Goal: Information Seeking & Learning: Compare options

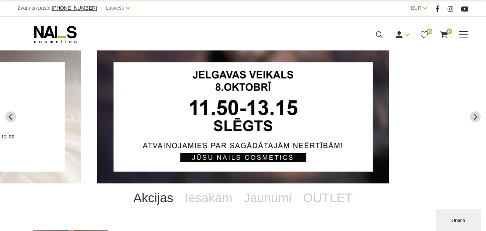
click at [384, 39] on icon at bounding box center [379, 34] width 9 height 9
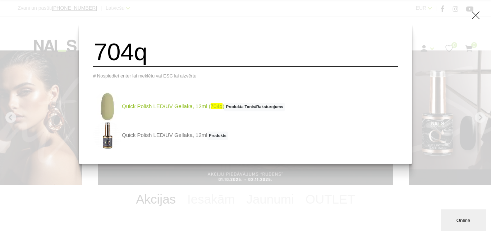
type input "704q"
click at [120, 110] on img at bounding box center [107, 106] width 29 height 29
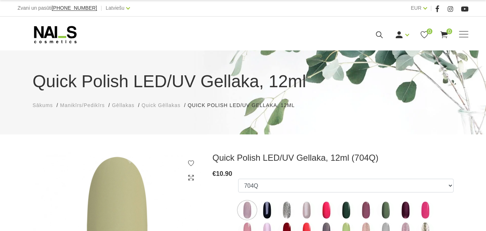
select select "5194"
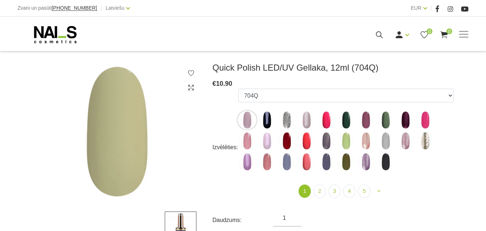
scroll to position [72, 0]
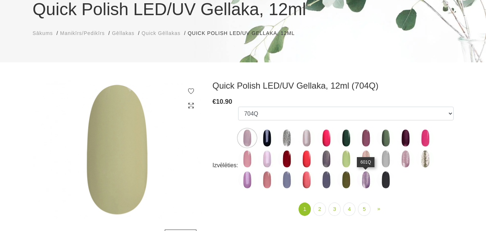
drag, startPoint x: 365, startPoint y: 176, endPoint x: 204, endPoint y: 14, distance: 228.2
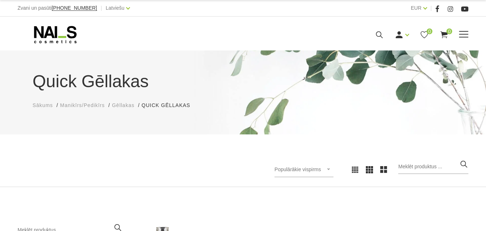
click at [384, 39] on icon at bounding box center [379, 34] width 9 height 9
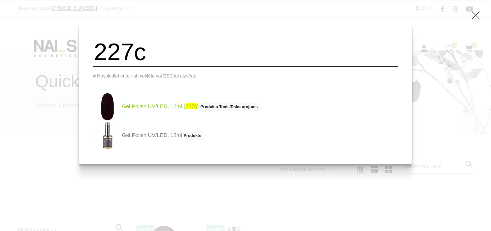
type input "227c"
click at [157, 112] on link "Gel Polish UV/LED, 12ml ( 227c ) Produkta Tonis/Raksturojums" at bounding box center [176, 106] width 166 height 29
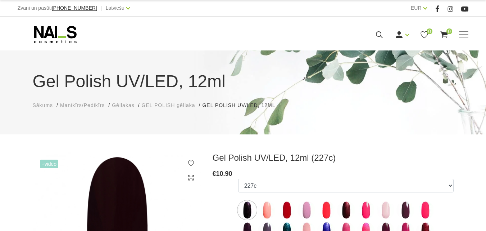
select select "4065"
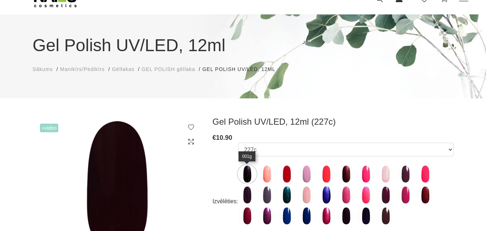
scroll to position [72, 0]
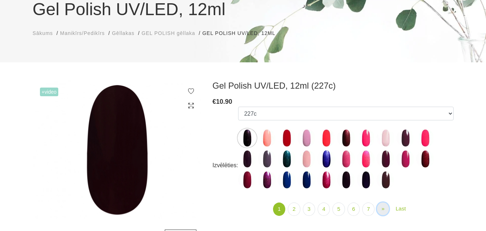
click at [382, 211] on span "»" at bounding box center [382, 208] width 3 height 6
select select "4065"
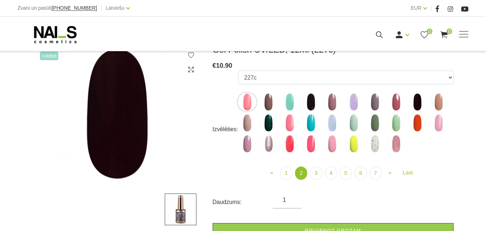
scroll to position [72, 0]
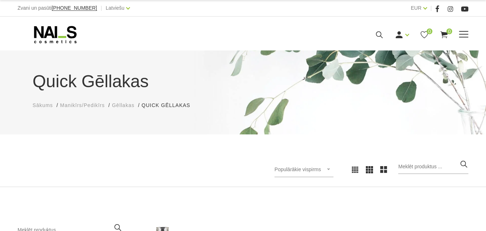
click at [384, 39] on icon at bounding box center [379, 34] width 9 height 9
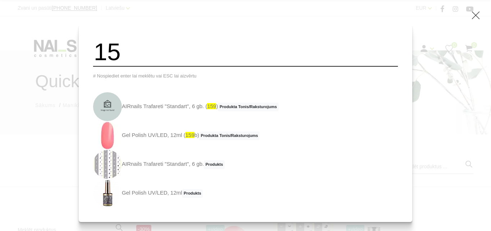
type input "1"
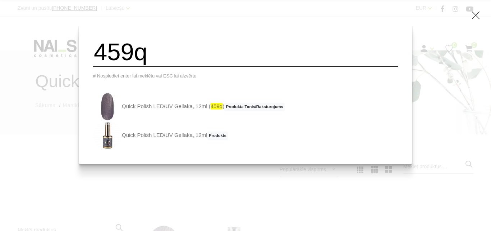
drag, startPoint x: 195, startPoint y: 54, endPoint x: 102, endPoint y: 65, distance: 93.5
click at [102, 65] on div "459q # Nospiediet enter lai meklētu vai ESC lai aizvērtu Quick Polish LED/UV Ge…" at bounding box center [246, 93] width 334 height 141
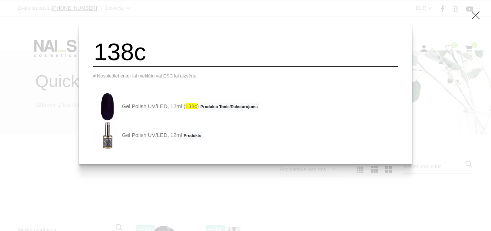
click at [182, 59] on input "138c" at bounding box center [245, 51] width 305 height 29
type input "1"
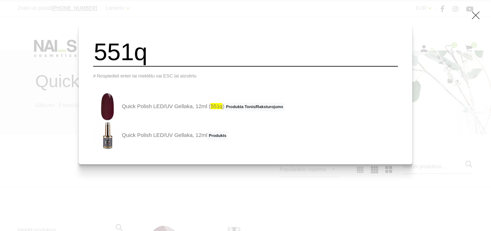
click at [164, 50] on input "551q" at bounding box center [245, 51] width 305 height 29
type input "5"
drag, startPoint x: 171, startPoint y: 61, endPoint x: 104, endPoint y: 64, distance: 67.4
click at [105, 64] on div "406 # Nospiediet enter lai meklētu vai ESC lai aizvērtu Quick Polish LED/UV Gel…" at bounding box center [246, 93] width 334 height 141
click at [181, 54] on input "814" at bounding box center [245, 51] width 305 height 29
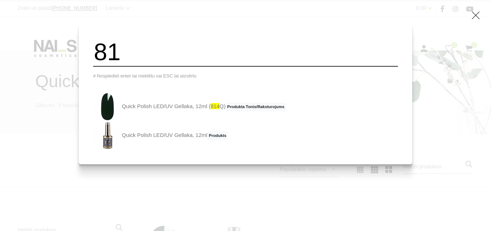
type input "8"
drag, startPoint x: 177, startPoint y: 58, endPoint x: 65, endPoint y: 64, distance: 112.1
click at [65, 64] on div "401q # Nospiediet enter lai meklētu vai ESC lai aizvērtu Quick Polish LED/UV Ge…" at bounding box center [245, 115] width 491 height 231
type input "813"
click at [149, 108] on link "Quick Polish LED/UV Gellaka, 12ml ( 813 Q) Produkta Tonis/Raksturojums" at bounding box center [189, 106] width 193 height 29
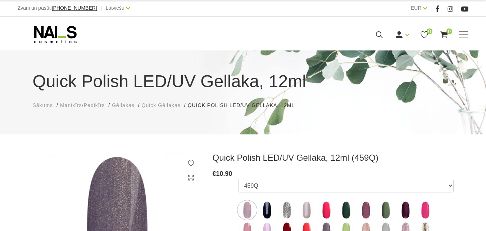
select select "4346"
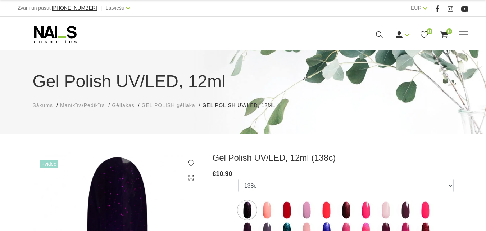
select select "4036"
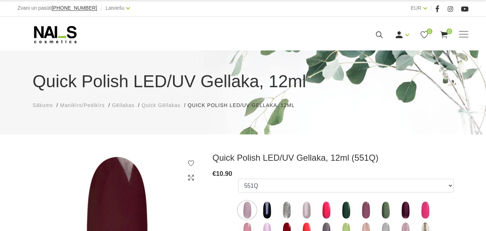
select select "4373"
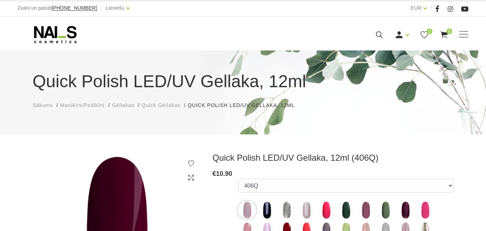
select select "4372"
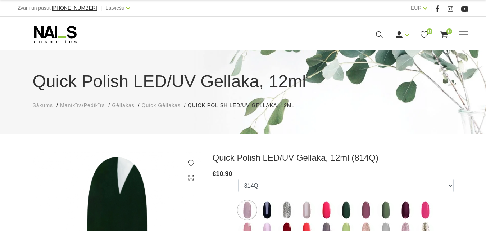
select select "6312"
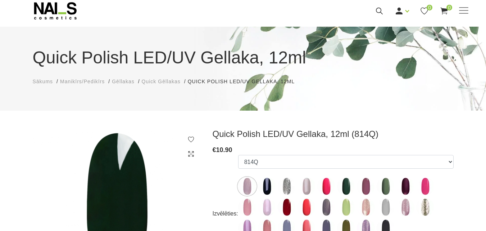
scroll to position [36, 0]
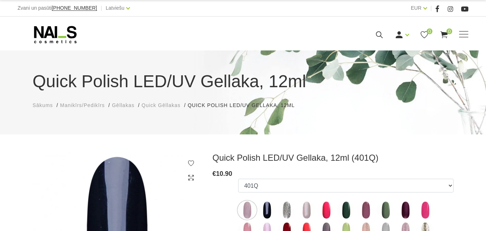
select select "4328"
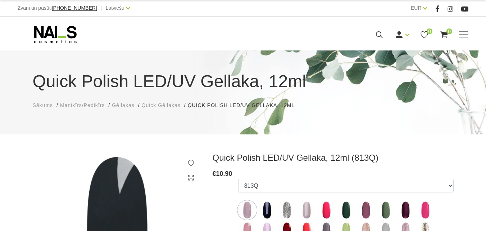
select select "6313"
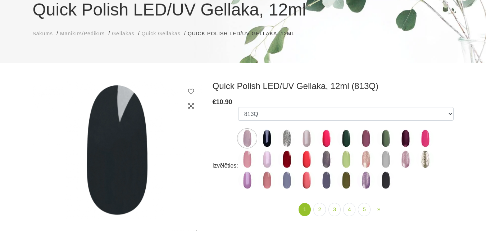
scroll to position [72, 0]
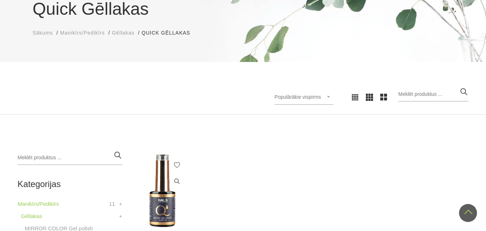
scroll to position [72, 0]
click at [155, 180] on img at bounding box center [162, 191] width 59 height 80
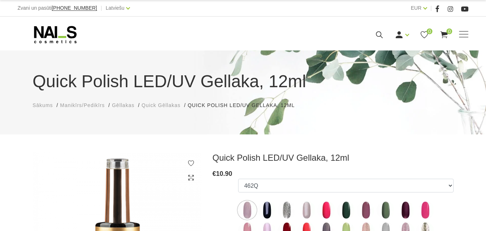
scroll to position [72, 0]
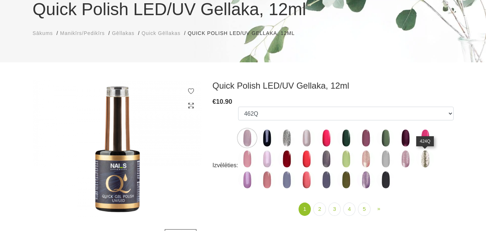
click at [430, 160] on img at bounding box center [425, 159] width 18 height 18
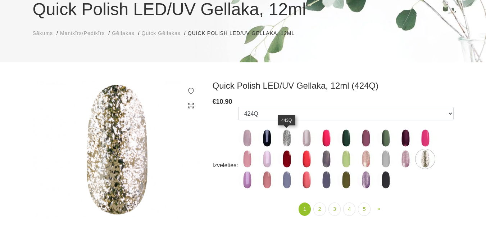
click at [282, 137] on img at bounding box center [287, 138] width 18 height 18
select select "4330"
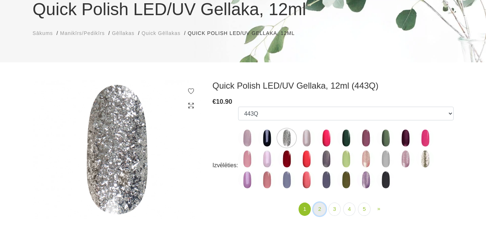
click at [320, 209] on link "2" at bounding box center [319, 208] width 12 height 13
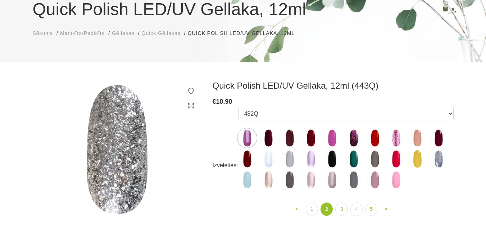
click at [400, 140] on img at bounding box center [396, 138] width 18 height 18
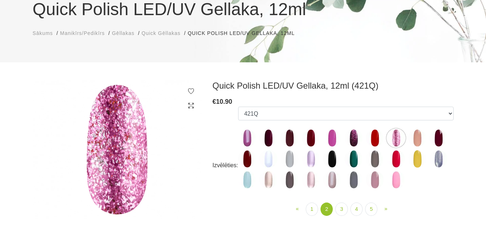
click at [356, 135] on img at bounding box center [354, 138] width 18 height 18
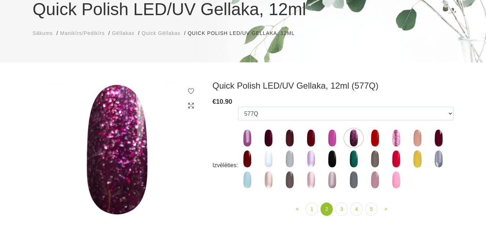
click at [309, 162] on img at bounding box center [311, 159] width 18 height 18
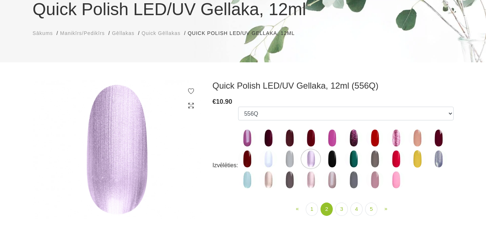
click at [313, 187] on img at bounding box center [311, 180] width 18 height 18
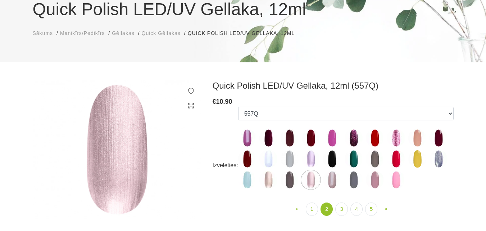
click at [271, 183] on img at bounding box center [268, 180] width 18 height 18
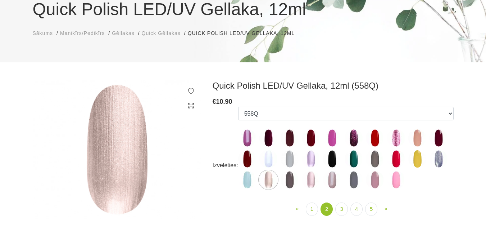
click at [355, 155] on img at bounding box center [354, 159] width 18 height 18
select select "4392"
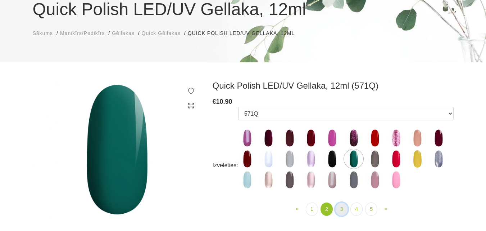
click at [341, 205] on link "3" at bounding box center [341, 208] width 12 height 13
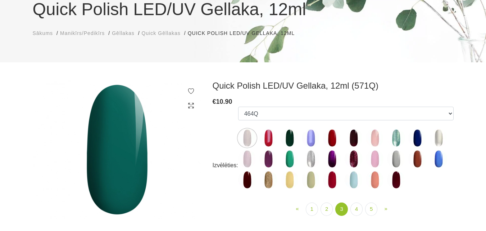
click at [395, 138] on img at bounding box center [396, 138] width 18 height 18
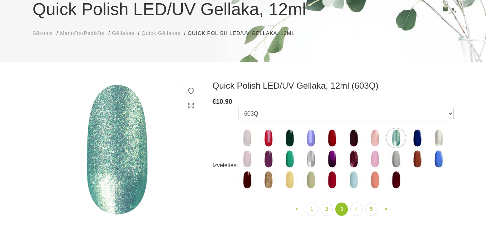
click at [307, 161] on img at bounding box center [311, 159] width 18 height 18
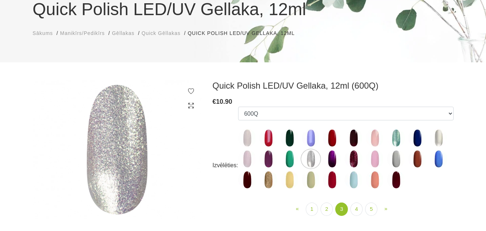
click at [271, 183] on img at bounding box center [268, 180] width 18 height 18
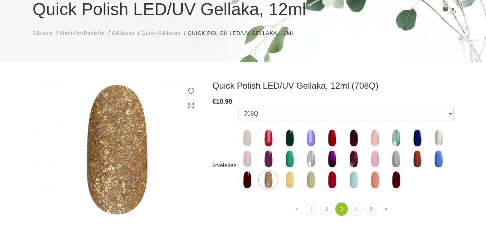
click at [290, 181] on img at bounding box center [290, 180] width 18 height 18
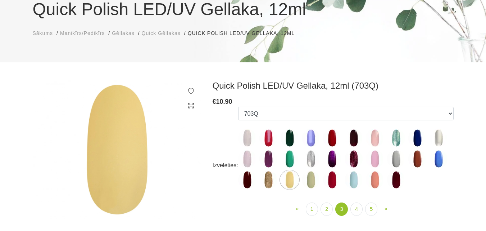
click at [308, 184] on img at bounding box center [311, 180] width 18 height 18
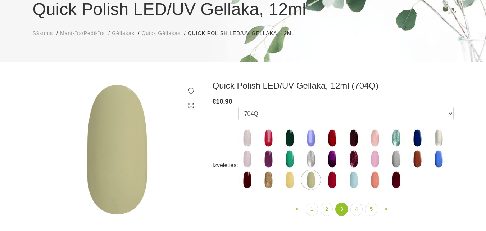
click at [394, 179] on img at bounding box center [396, 180] width 18 height 18
select select "5198"
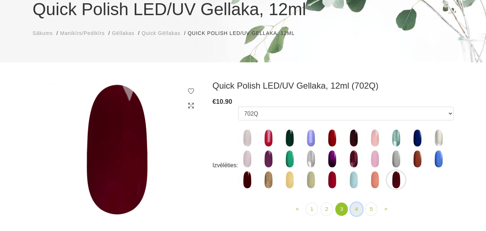
click at [355, 206] on link "4" at bounding box center [356, 208] width 12 height 13
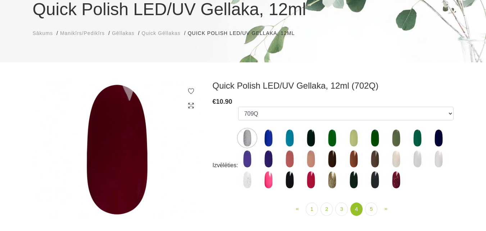
click at [332, 186] on img at bounding box center [332, 180] width 18 height 18
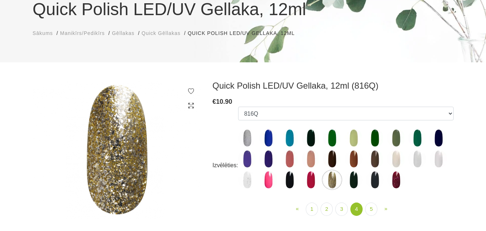
click at [395, 178] on img at bounding box center [396, 180] width 18 height 18
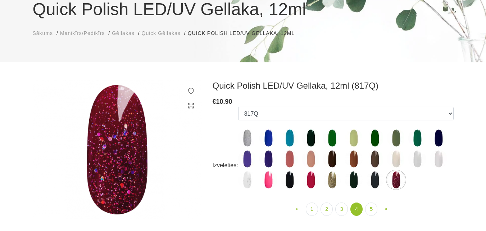
click at [336, 178] on img at bounding box center [332, 180] width 18 height 18
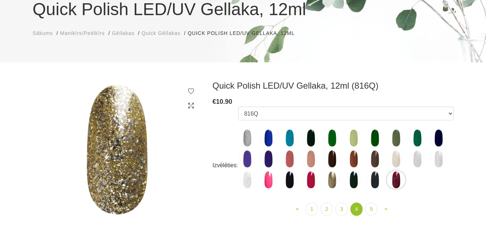
click at [242, 134] on img at bounding box center [247, 138] width 18 height 18
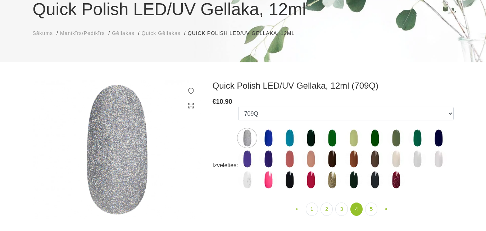
click at [290, 140] on img at bounding box center [290, 138] width 18 height 18
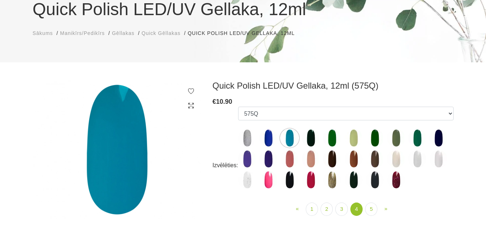
click at [352, 138] on img at bounding box center [354, 138] width 18 height 18
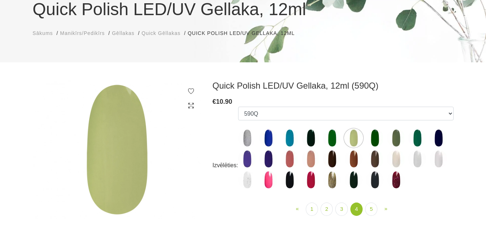
click at [329, 134] on img at bounding box center [332, 138] width 18 height 18
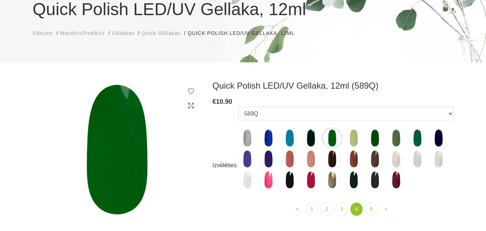
click at [380, 157] on img at bounding box center [375, 159] width 18 height 18
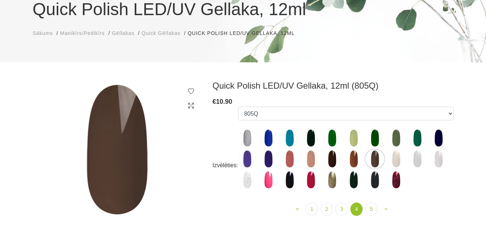
click at [393, 156] on img at bounding box center [396, 159] width 18 height 18
select select "5801"
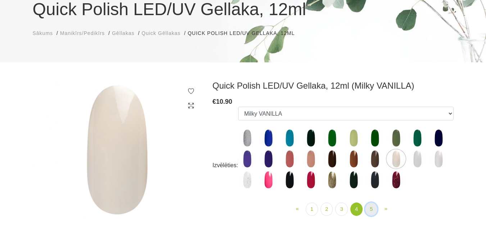
click at [374, 210] on link "5" at bounding box center [371, 208] width 12 height 13
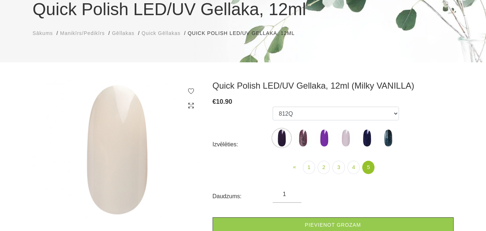
click at [309, 140] on img at bounding box center [303, 138] width 18 height 18
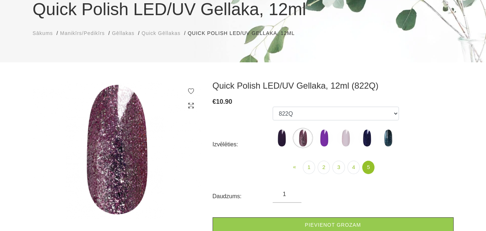
click at [368, 136] on img at bounding box center [367, 138] width 18 height 18
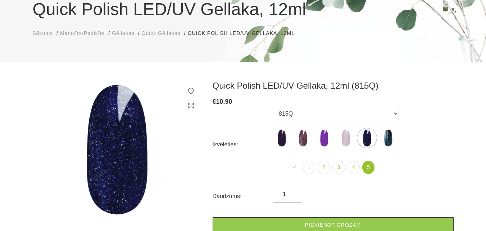
click at [391, 139] on img at bounding box center [388, 138] width 18 height 18
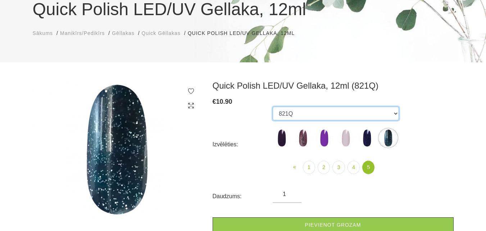
click at [282, 115] on select "462Q 401Q 443Q 445Q 569Q 560Q 552Q 568Q 510Q 413Q 529Q 484Q 511Q 565Q 459Q 538Q…" at bounding box center [336, 114] width 126 height 14
select select "6309"
click at [273, 107] on select "462Q 401Q 443Q 445Q 569Q 560Q 552Q 568Q 510Q 413Q 529Q 484Q 511Q 565Q 459Q 538Q…" at bounding box center [336, 114] width 126 height 14
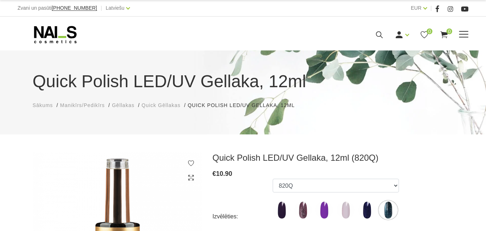
click at [384, 39] on icon at bounding box center [379, 34] width 9 height 9
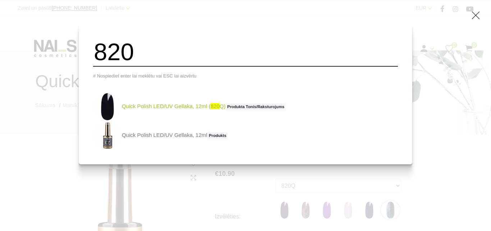
type input "820"
click at [156, 108] on link "Quick Polish LED/UV Gellaka, 12ml ( 820 Q) Produkta Tonis/Raksturojums" at bounding box center [189, 106] width 193 height 29
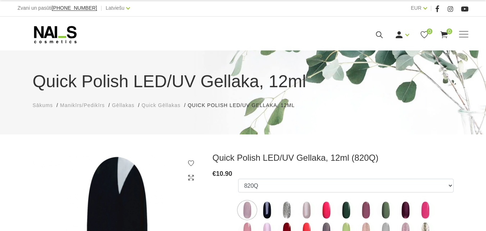
select select "6309"
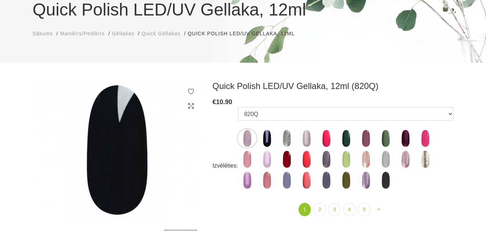
scroll to position [72, 0]
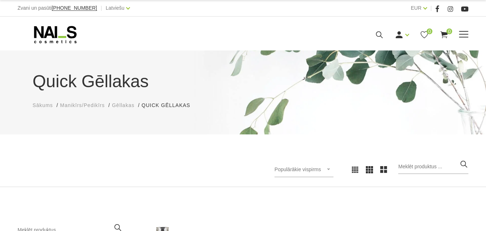
click at [384, 39] on icon at bounding box center [379, 34] width 9 height 9
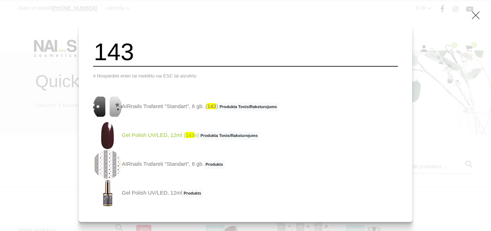
type input "143"
click at [222, 140] on span "Produkta Tonis/Raksturojums" at bounding box center [229, 135] width 60 height 9
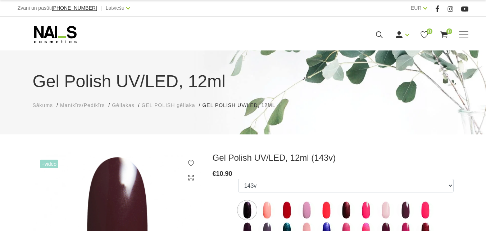
select select "4039"
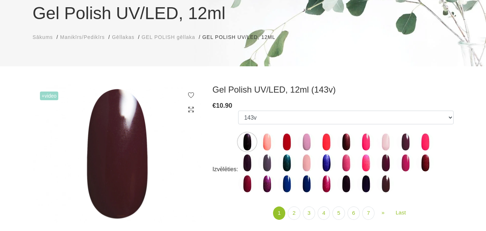
scroll to position [72, 0]
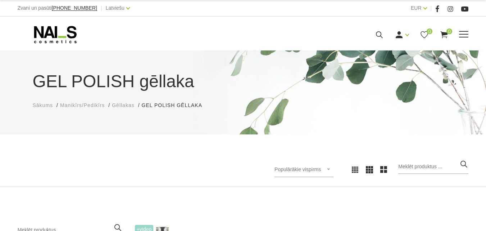
click at [384, 39] on icon at bounding box center [379, 34] width 9 height 9
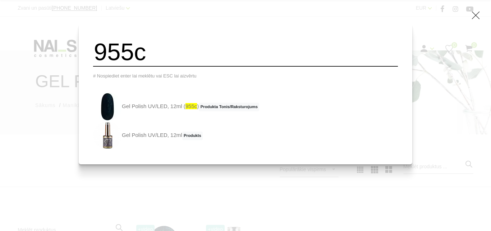
type input "955c"
click at [121, 113] on img at bounding box center [107, 106] width 29 height 29
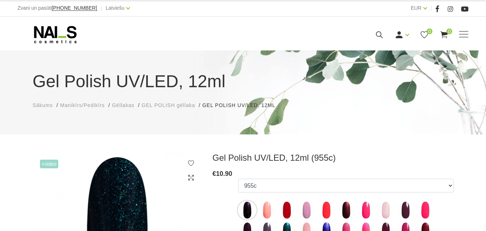
select select "4140"
click at [384, 39] on icon at bounding box center [379, 34] width 9 height 9
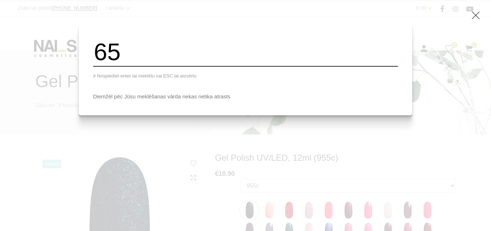
type input "6"
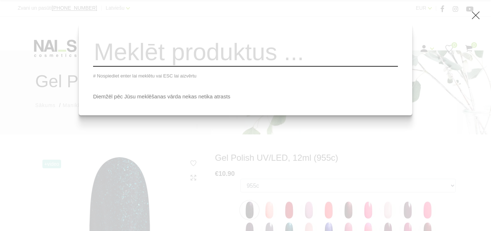
click at [465, 116] on div "# Nospiediet enter lai meklētu vai ESC lai aizvērtu Diemžēl pēc Jūsu meklēšanas…" at bounding box center [245, 115] width 491 height 231
click at [470, 12] on div "# Nospiediet enter lai meklētu vai ESC lai aizvērtu Diemžēl pēc Jūsu meklēšanas…" at bounding box center [245, 115] width 491 height 231
click at [476, 17] on icon at bounding box center [476, 15] width 9 height 9
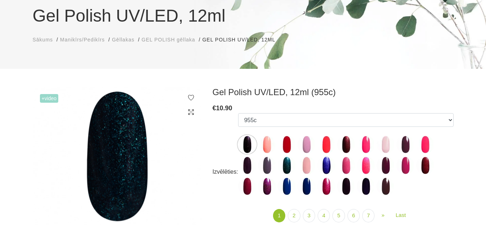
scroll to position [72, 0]
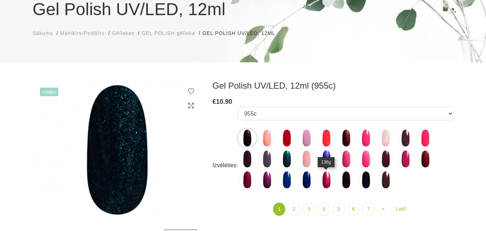
click at [326, 181] on img at bounding box center [326, 180] width 18 height 18
click at [304, 182] on img at bounding box center [307, 180] width 18 height 18
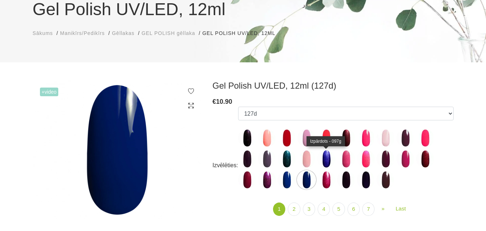
click at [329, 157] on img at bounding box center [326, 159] width 18 height 18
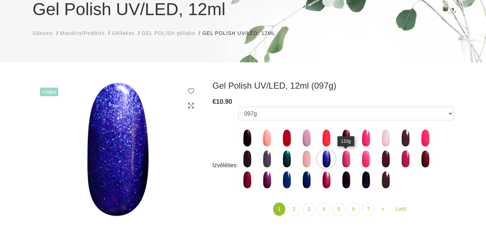
click at [345, 163] on img at bounding box center [346, 159] width 18 height 18
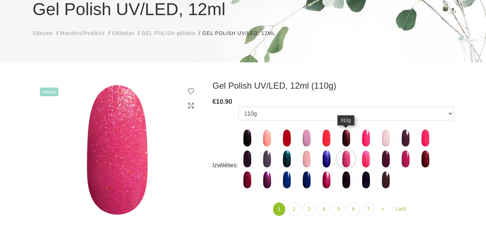
click at [343, 136] on img at bounding box center [346, 138] width 18 height 18
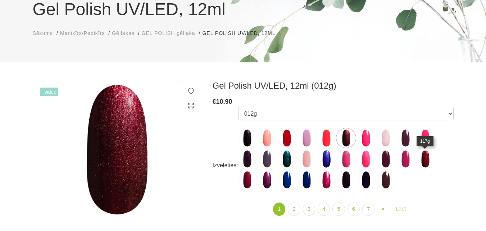
click at [427, 167] on img at bounding box center [425, 159] width 18 height 18
select select "4025"
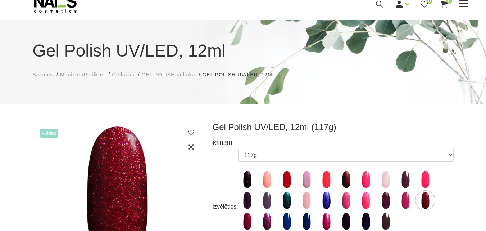
scroll to position [0, 0]
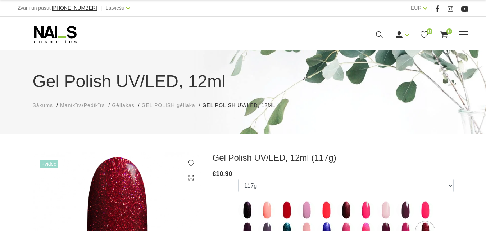
click at [384, 39] on icon at bounding box center [379, 34] width 9 height 9
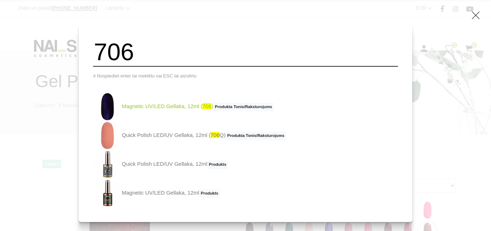
type input "706"
click at [466, 102] on div "706 # Nospiediet enter lai meklētu vai ESC lai aizvērtu Magnetic UV/LED Gellaka…" at bounding box center [245, 115] width 491 height 231
click at [479, 18] on icon at bounding box center [476, 15] width 9 height 9
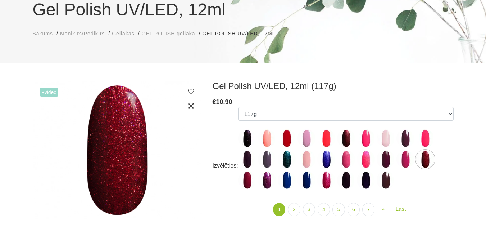
scroll to position [72, 0]
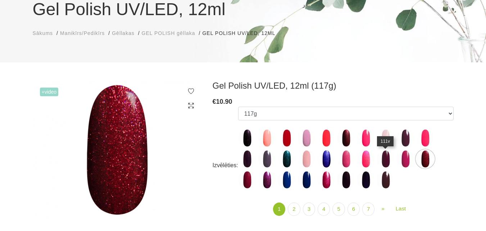
click at [380, 157] on img at bounding box center [386, 159] width 18 height 18
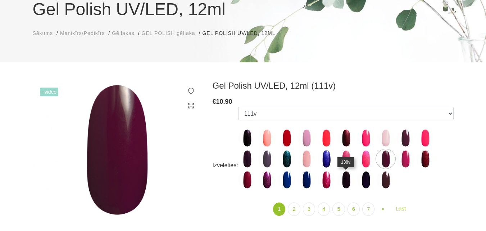
click at [348, 180] on img at bounding box center [346, 180] width 18 height 18
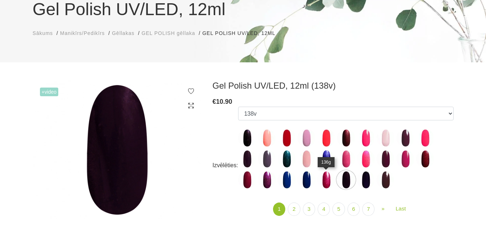
click at [325, 182] on img at bounding box center [326, 180] width 18 height 18
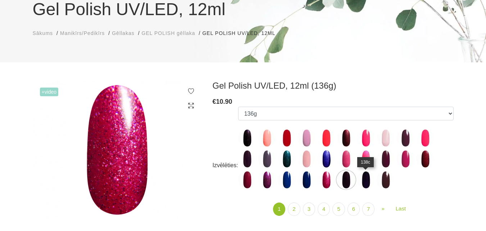
click at [361, 175] on img at bounding box center [366, 180] width 18 height 18
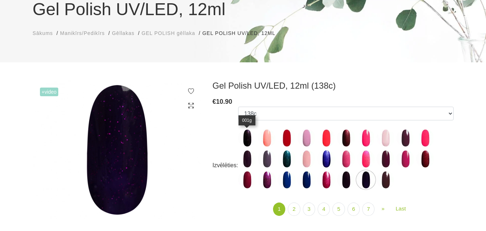
click at [248, 142] on img at bounding box center [247, 138] width 18 height 18
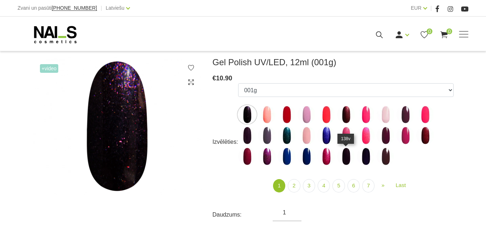
scroll to position [108, 0]
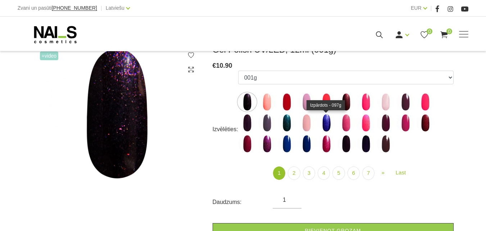
click at [325, 126] on img at bounding box center [326, 123] width 18 height 18
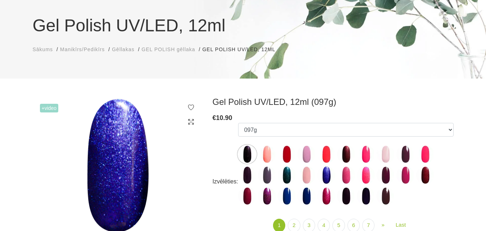
scroll to position [72, 0]
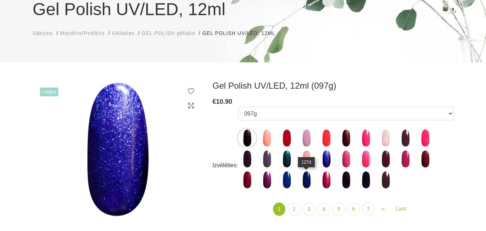
click at [306, 177] on img at bounding box center [307, 180] width 18 height 18
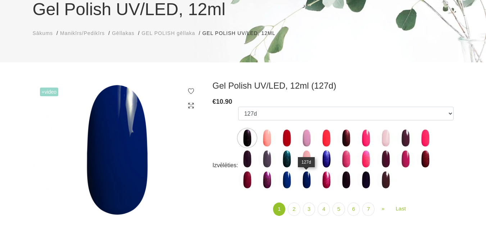
click at [309, 185] on img at bounding box center [307, 180] width 18 height 18
click at [291, 184] on img at bounding box center [287, 180] width 18 height 18
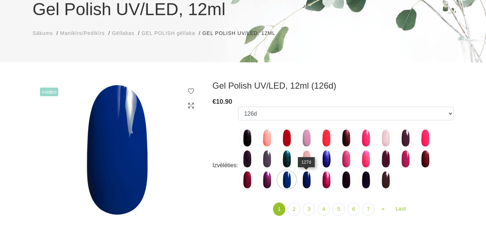
click at [310, 185] on img at bounding box center [307, 180] width 18 height 18
select select "4031"
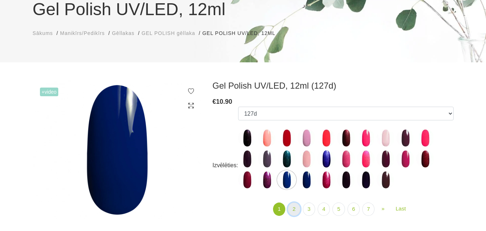
click at [295, 212] on link "2" at bounding box center [294, 208] width 12 height 13
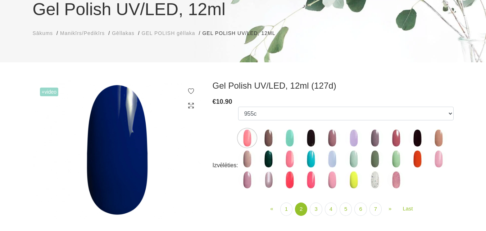
click at [268, 135] on img at bounding box center [268, 138] width 18 height 18
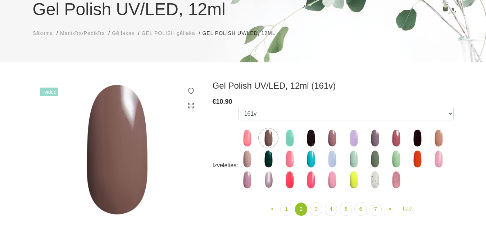
click at [252, 137] on img at bounding box center [247, 138] width 18 height 18
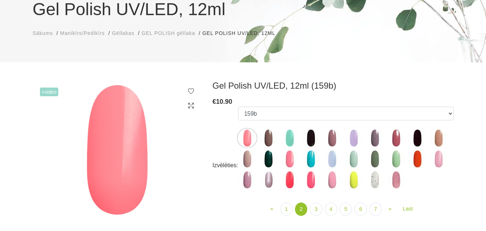
click at [317, 137] on img at bounding box center [311, 138] width 18 height 18
select select "4049"
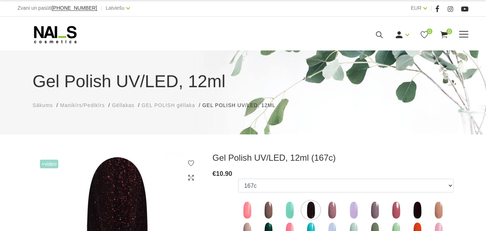
click at [384, 39] on icon at bounding box center [379, 34] width 9 height 9
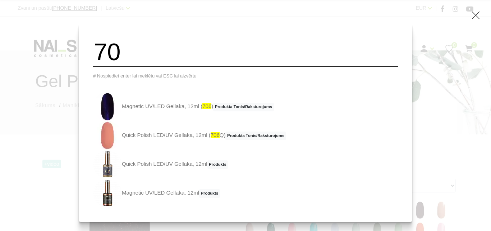
type input "7"
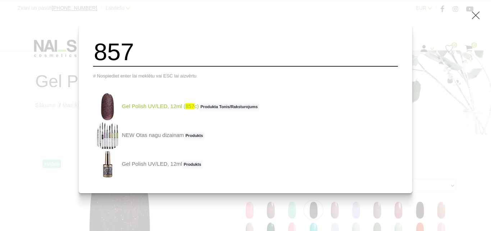
type input "857"
click at [196, 115] on link "Gel Polish UV/LED, 12ml ( 857 c) Produkta Tonis/Raksturojums" at bounding box center [176, 106] width 166 height 29
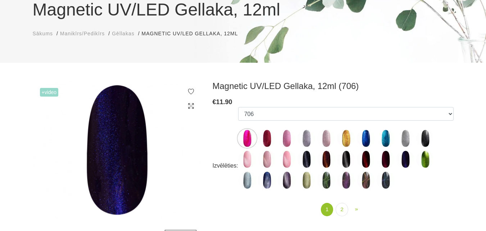
scroll to position [72, 0]
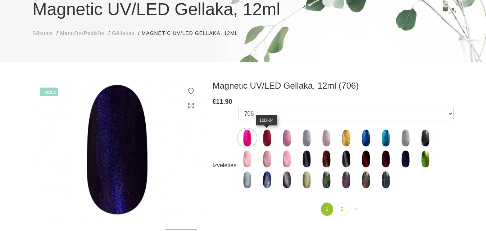
click at [266, 136] on img at bounding box center [267, 138] width 18 height 18
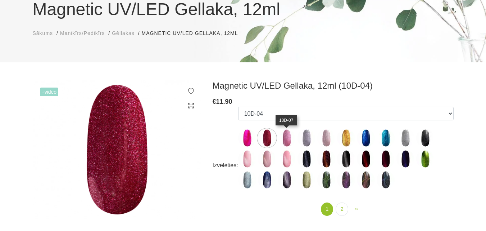
click at [284, 135] on img at bounding box center [287, 138] width 18 height 18
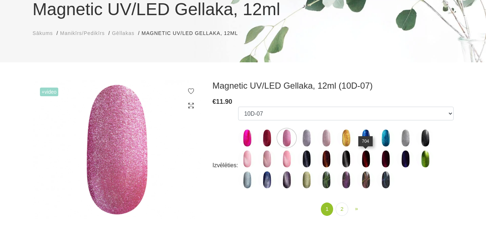
click at [364, 162] on img at bounding box center [366, 159] width 18 height 18
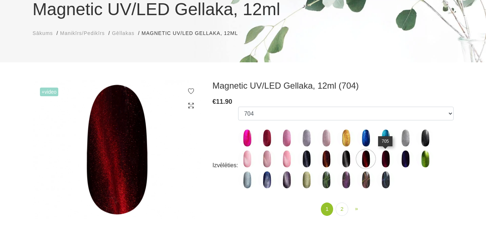
click at [387, 158] on img at bounding box center [386, 159] width 18 height 18
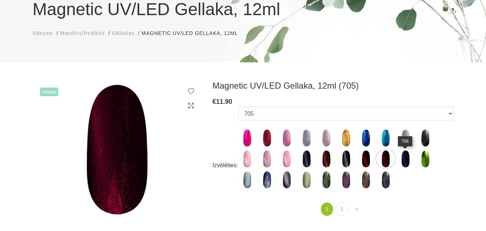
click at [402, 160] on img at bounding box center [406, 159] width 18 height 18
select select "4658"
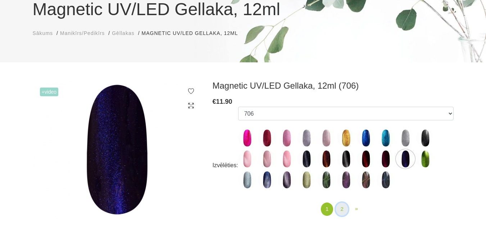
click at [342, 212] on link "2" at bounding box center [342, 208] width 12 height 13
select select "5593"
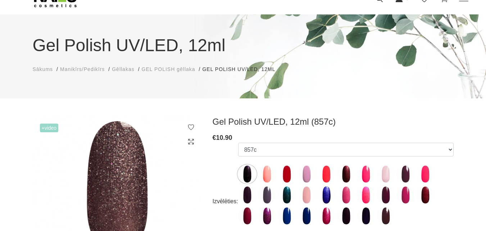
scroll to position [72, 0]
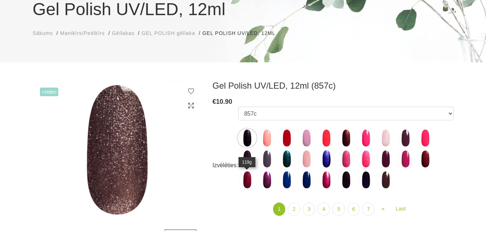
click at [247, 184] on img at bounding box center [247, 180] width 18 height 18
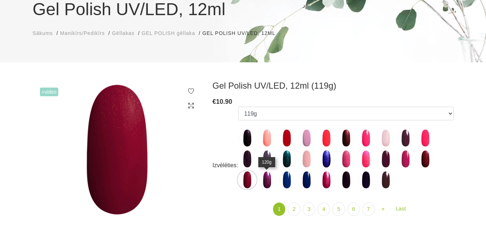
click at [264, 179] on img at bounding box center [267, 180] width 18 height 18
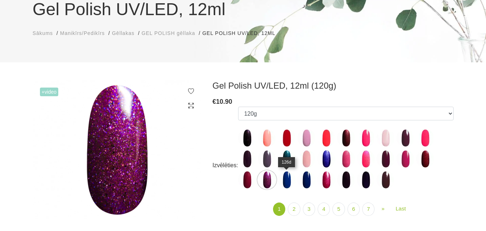
click at [287, 180] on img at bounding box center [287, 180] width 18 height 18
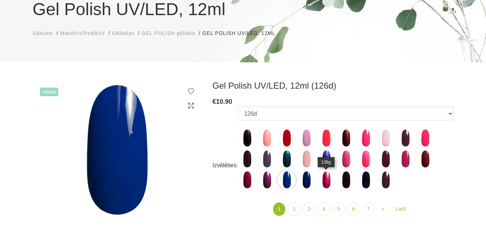
click at [330, 182] on img at bounding box center [326, 180] width 18 height 18
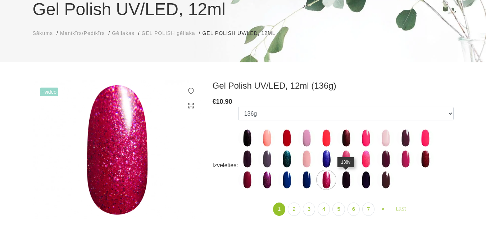
click at [345, 183] on img at bounding box center [346, 180] width 18 height 18
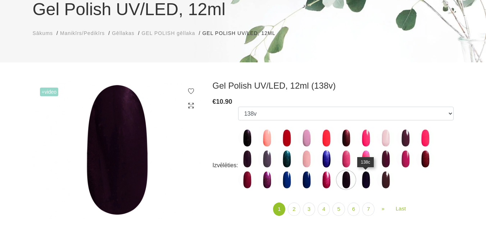
click at [367, 183] on img at bounding box center [366, 180] width 18 height 18
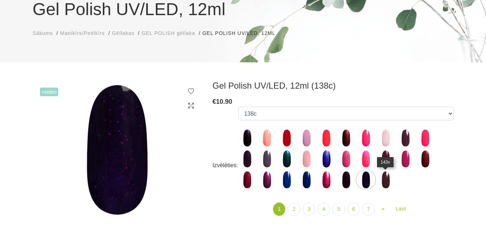
click at [386, 186] on img at bounding box center [386, 180] width 18 height 18
select select "4039"
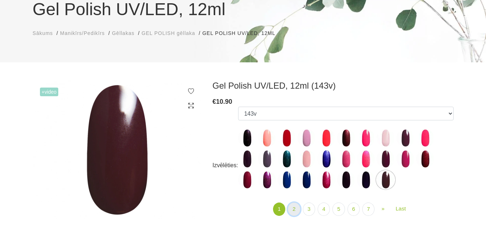
click at [292, 208] on link "2" at bounding box center [294, 208] width 12 height 13
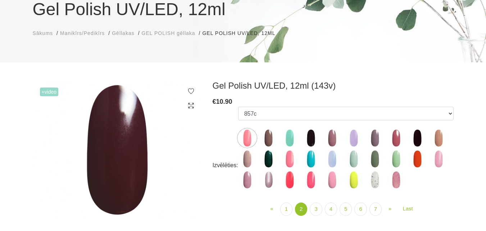
click at [310, 138] on img at bounding box center [311, 138] width 18 height 18
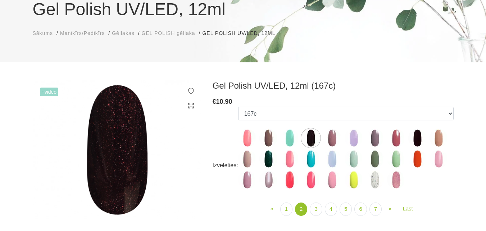
click at [263, 162] on img at bounding box center [268, 159] width 18 height 18
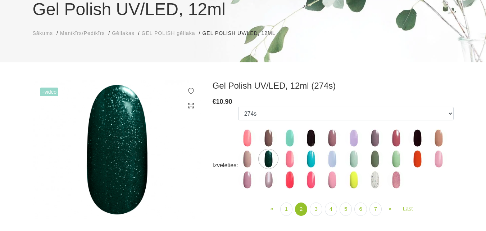
click at [419, 131] on img at bounding box center [417, 138] width 18 height 18
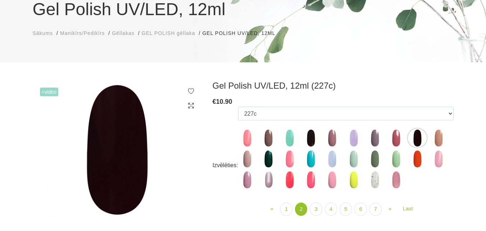
click at [272, 163] on img at bounding box center [268, 159] width 18 height 18
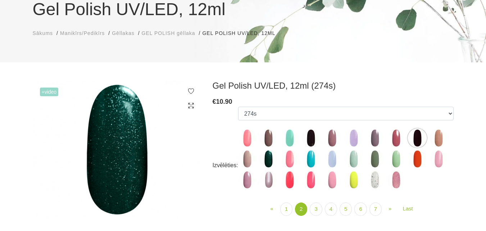
click at [378, 177] on img at bounding box center [375, 180] width 18 height 18
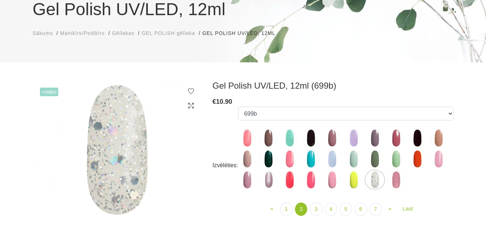
click at [401, 182] on img at bounding box center [396, 180] width 18 height 18
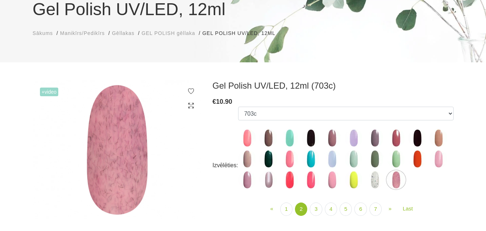
click at [412, 136] on img at bounding box center [417, 138] width 18 height 18
select select "4065"
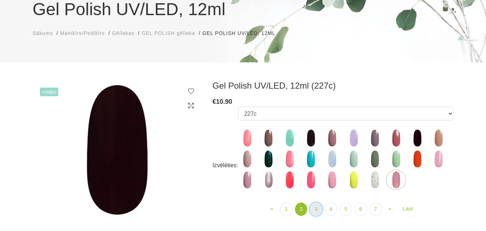
click at [319, 206] on link "3" at bounding box center [316, 208] width 12 height 13
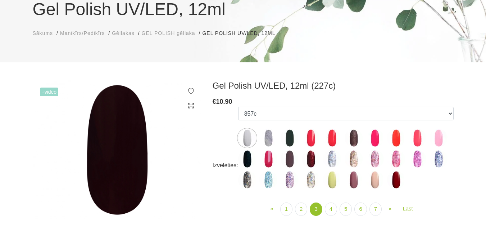
click at [312, 156] on img at bounding box center [311, 159] width 18 height 18
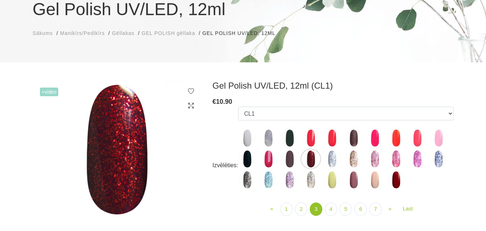
click at [243, 158] on img at bounding box center [247, 159] width 18 height 18
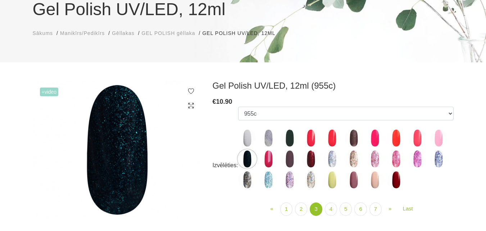
click at [291, 134] on img at bounding box center [290, 138] width 18 height 18
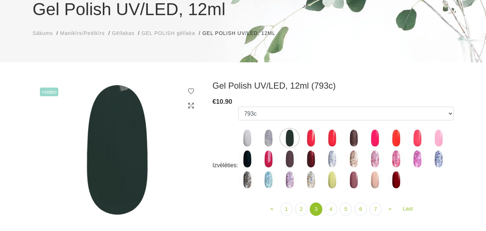
click at [350, 135] on img at bounding box center [354, 138] width 18 height 18
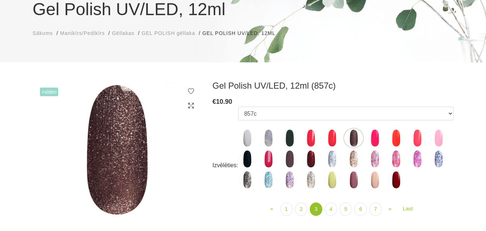
click at [249, 157] on img at bounding box center [247, 159] width 18 height 18
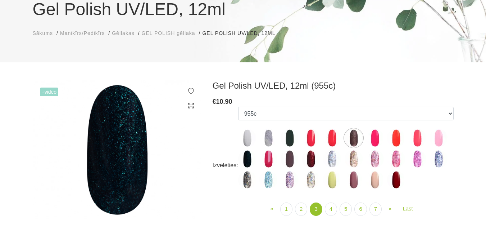
click at [397, 181] on img at bounding box center [396, 180] width 18 height 18
select select "4182"
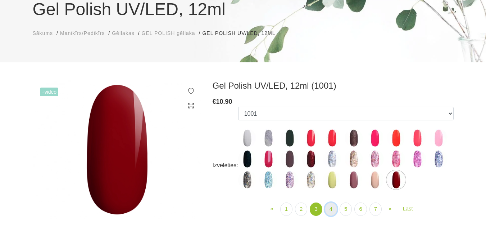
click at [334, 208] on link "4" at bounding box center [331, 208] width 12 height 13
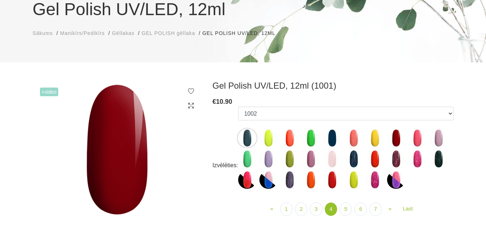
click at [337, 138] on img at bounding box center [332, 138] width 18 height 18
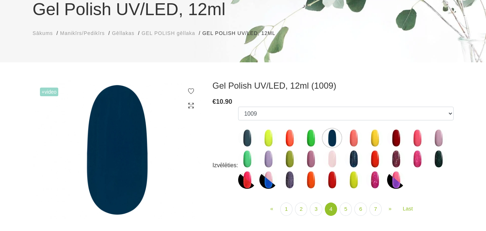
click at [399, 144] on img at bounding box center [396, 138] width 18 height 18
select select "4196"
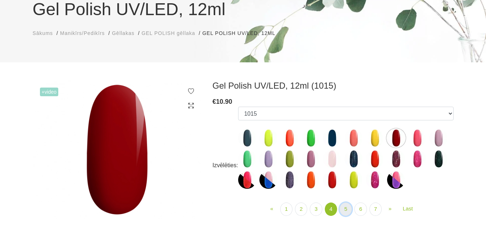
click at [346, 208] on link "5" at bounding box center [346, 208] width 12 height 13
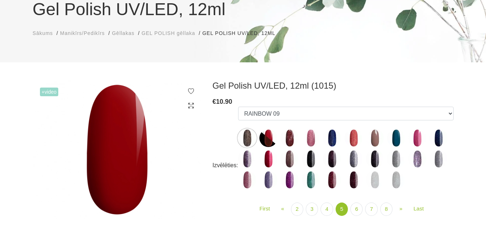
click at [298, 128] on ul "001g 001n 003c 008b 011n 012g 016n 020b 044v 065v 068p 069v 083g 085p 097g 110g…" at bounding box center [346, 149] width 216 height 85
click at [291, 141] on img at bounding box center [290, 138] width 18 height 18
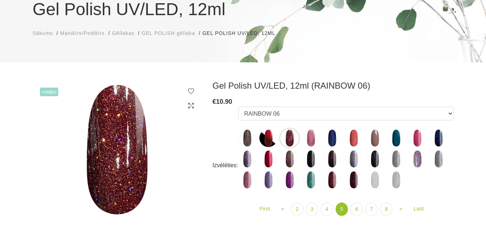
click at [312, 159] on img at bounding box center [311, 159] width 18 height 18
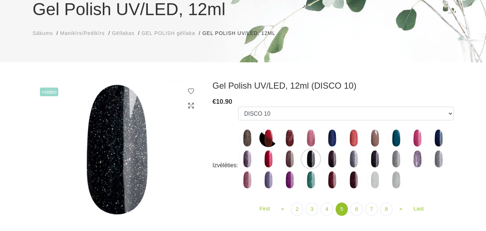
click at [328, 175] on img at bounding box center [332, 180] width 18 height 18
click at [356, 179] on img at bounding box center [354, 180] width 18 height 18
select select "5144"
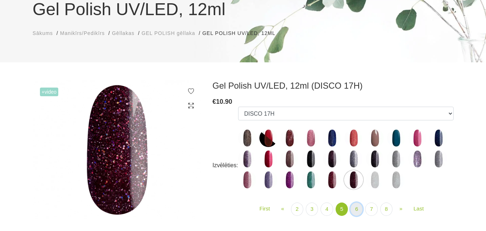
click at [353, 208] on link "6" at bounding box center [356, 208] width 12 height 13
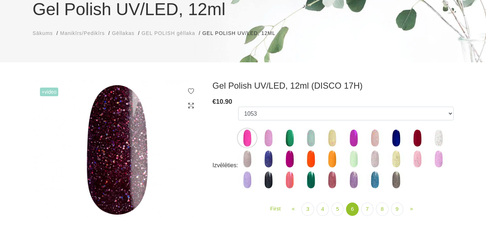
click at [421, 139] on img at bounding box center [417, 138] width 18 height 18
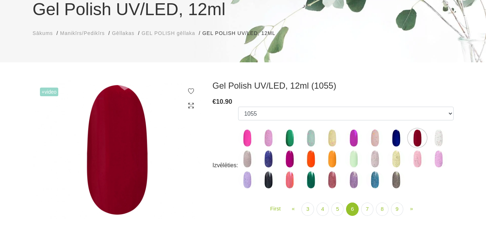
click at [311, 157] on img at bounding box center [311, 159] width 18 height 18
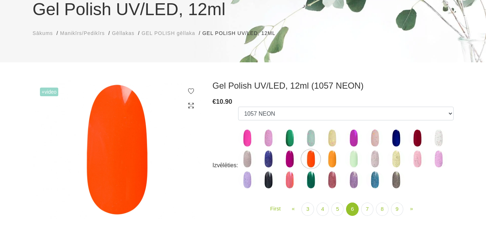
click at [330, 156] on img at bounding box center [332, 159] width 18 height 18
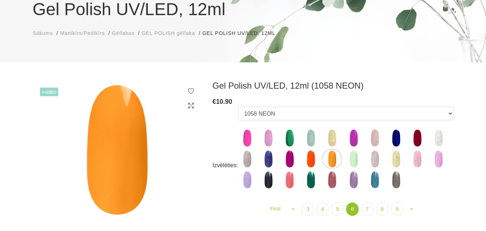
click at [267, 183] on img at bounding box center [268, 180] width 18 height 18
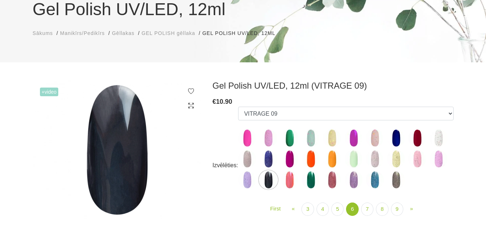
click at [418, 135] on img at bounding box center [417, 138] width 18 height 18
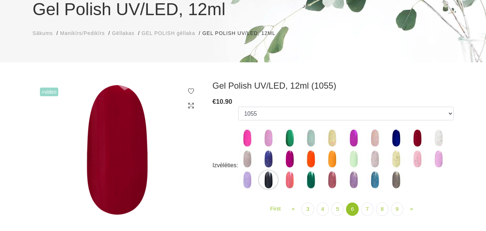
click at [293, 182] on img at bounding box center [290, 180] width 18 height 18
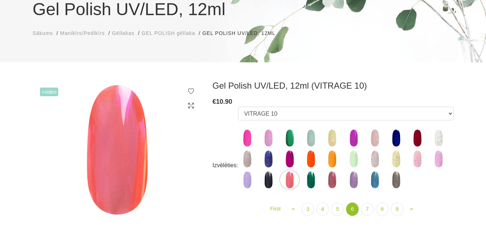
click at [421, 135] on img at bounding box center [417, 138] width 18 height 18
select select "5284"
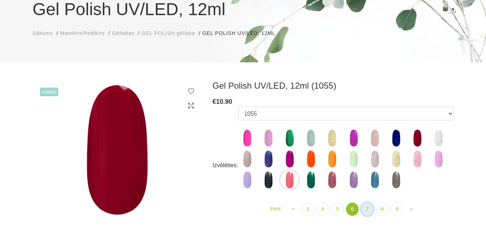
click at [368, 206] on link "7" at bounding box center [367, 208] width 12 height 13
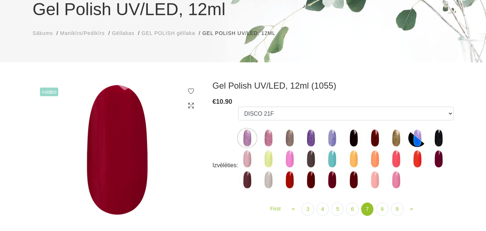
click at [293, 135] on img at bounding box center [290, 138] width 18 height 18
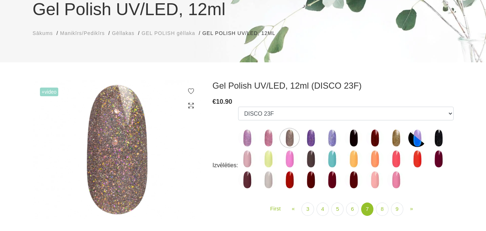
click at [335, 177] on img at bounding box center [332, 180] width 18 height 18
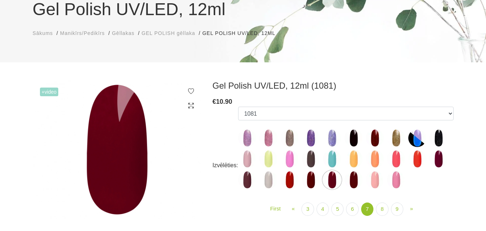
click at [355, 180] on img at bounding box center [354, 180] width 18 height 18
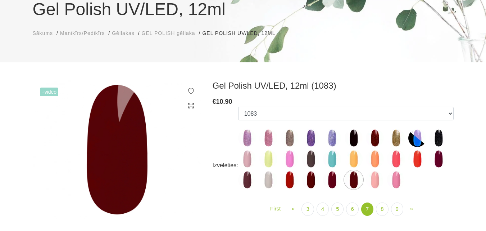
click at [289, 185] on img at bounding box center [290, 180] width 18 height 18
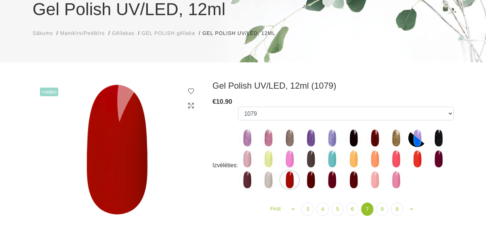
click at [395, 183] on img at bounding box center [396, 180] width 18 height 18
select select "5898"
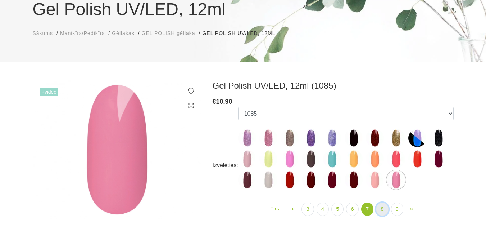
click at [382, 211] on link "8" at bounding box center [382, 208] width 12 height 13
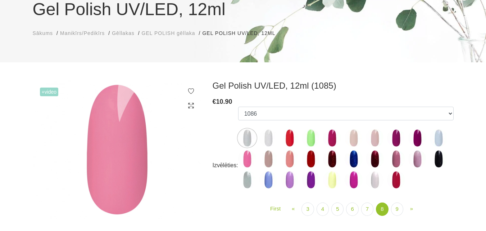
click at [375, 160] on img at bounding box center [375, 159] width 18 height 18
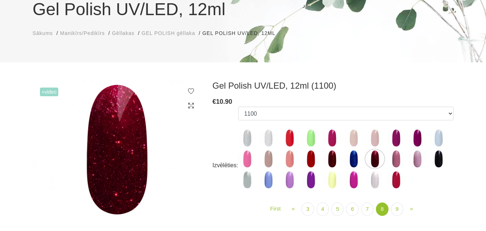
click at [422, 138] on img at bounding box center [417, 138] width 18 height 18
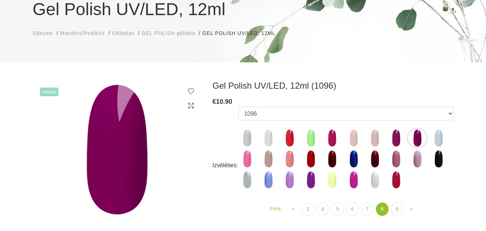
click at [442, 154] on img at bounding box center [439, 159] width 18 height 18
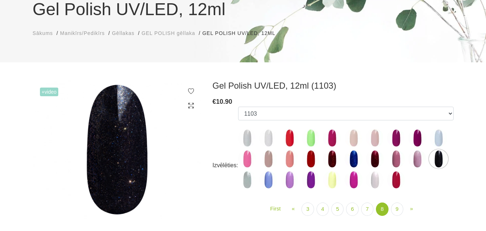
click at [309, 162] on img at bounding box center [311, 159] width 18 height 18
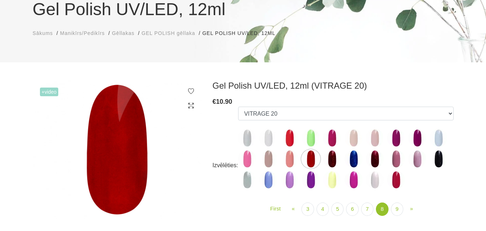
click at [249, 180] on img at bounding box center [247, 180] width 18 height 18
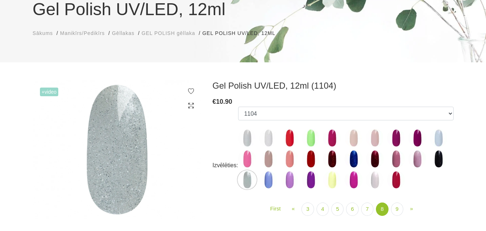
click at [440, 162] on img at bounding box center [439, 159] width 18 height 18
select select "6025"
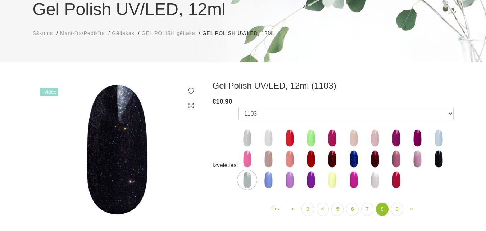
click at [192, 107] on use at bounding box center [190, 105] width 5 height 5
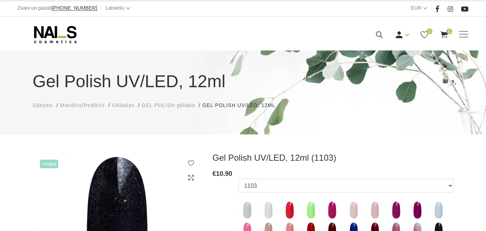
click at [190, 179] on icon at bounding box center [190, 177] width 7 height 7
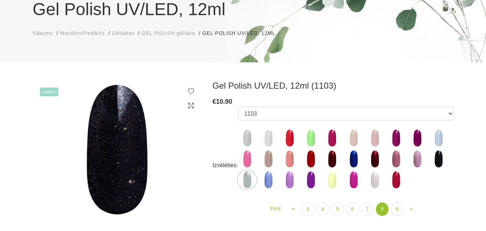
click at [136, 148] on img at bounding box center [117, 149] width 169 height 138
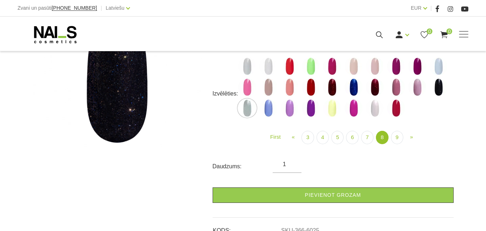
scroll to position [144, 0]
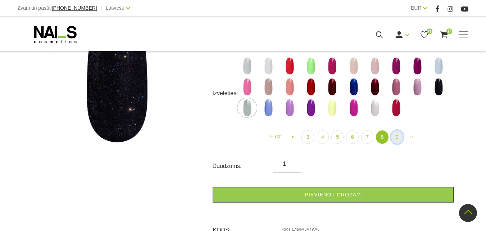
click at [393, 135] on link "9" at bounding box center [397, 136] width 12 height 13
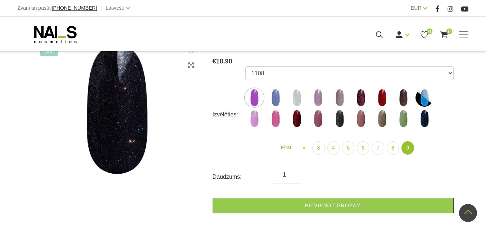
scroll to position [72, 0]
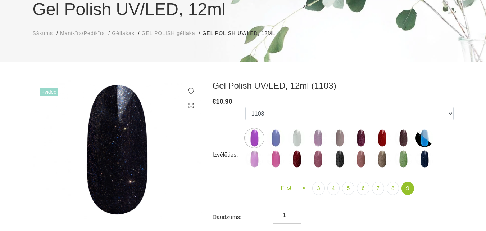
click at [376, 134] on img at bounding box center [382, 138] width 18 height 18
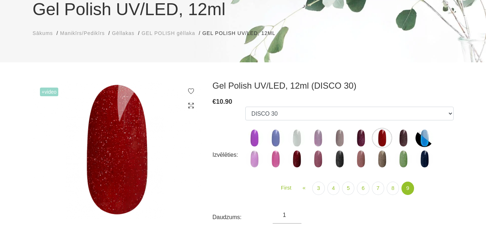
click at [366, 136] on img at bounding box center [361, 138] width 18 height 18
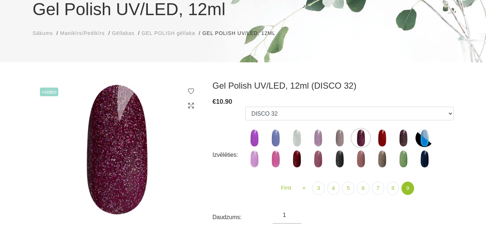
click at [298, 158] on img at bounding box center [297, 159] width 18 height 18
select select "6399"
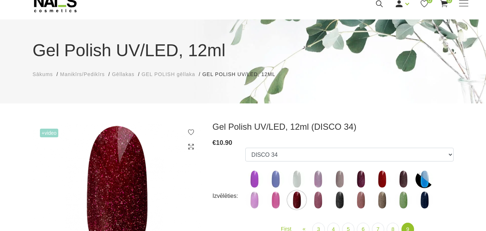
scroll to position [0, 0]
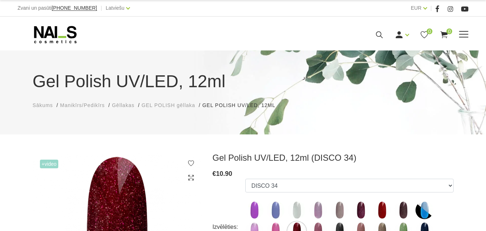
click at [384, 39] on icon at bounding box center [379, 34] width 9 height 9
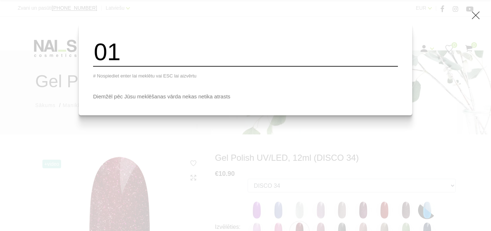
type input "0"
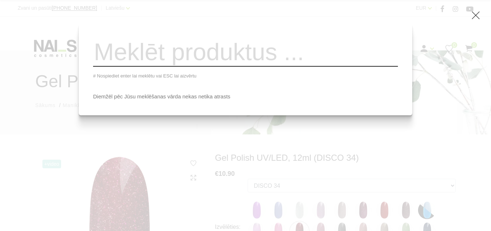
click at [476, 13] on icon at bounding box center [476, 15] width 9 height 9
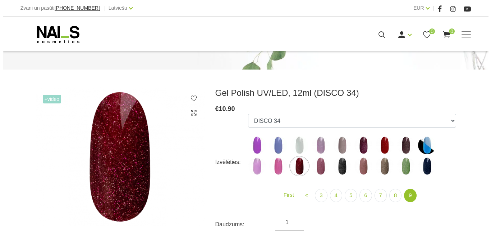
scroll to position [108, 0]
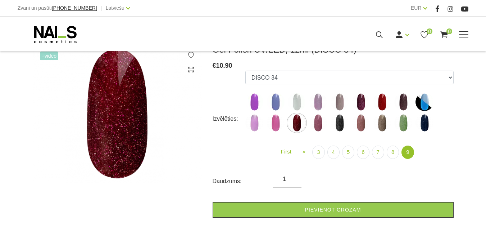
click at [384, 39] on icon at bounding box center [379, 34] width 9 height 9
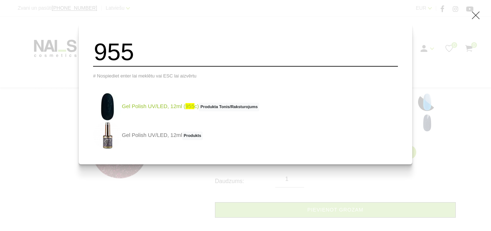
type input "955"
click at [181, 112] on link "Gel Polish UV/LED, 12ml ( 955 c) Produkta Tonis/Raksturojums" at bounding box center [176, 106] width 166 height 29
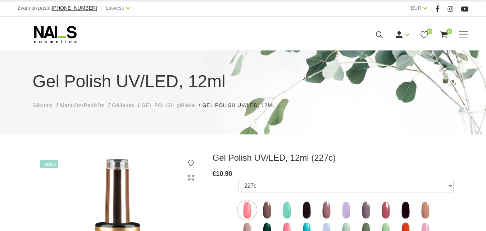
select select "4065"
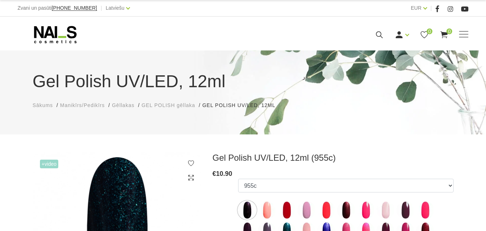
select select "4140"
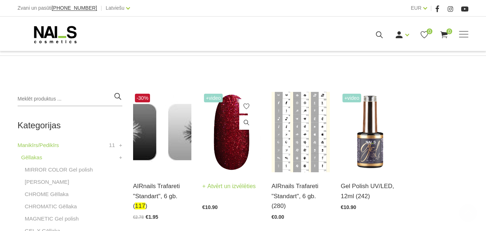
scroll to position [144, 0]
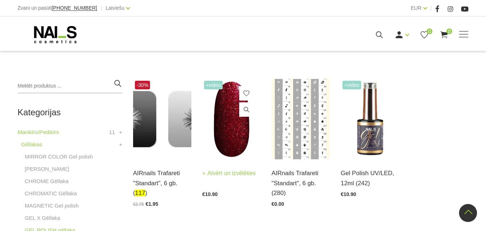
type input "117"
click at [243, 137] on img at bounding box center [231, 119] width 59 height 80
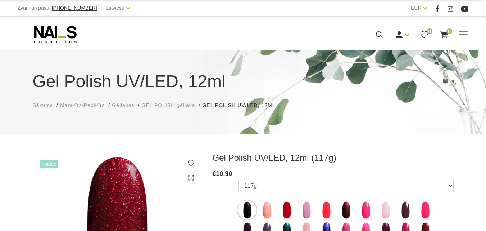
select select "4025"
click at [384, 39] on icon at bounding box center [379, 34] width 9 height 9
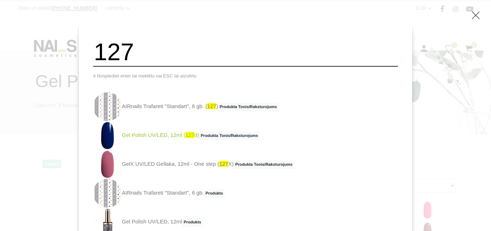
type input "127"
click at [219, 140] on span "Produkta Tonis/Raksturojums" at bounding box center [229, 135] width 60 height 9
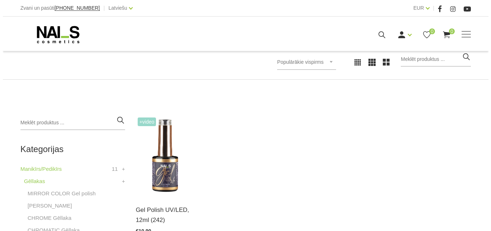
scroll to position [108, 0]
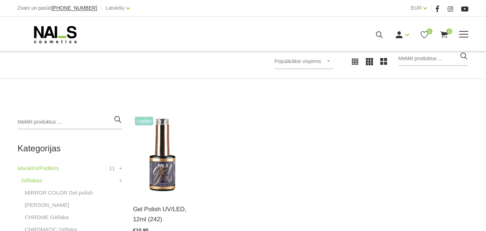
click at [384, 39] on icon at bounding box center [379, 34] width 9 height 9
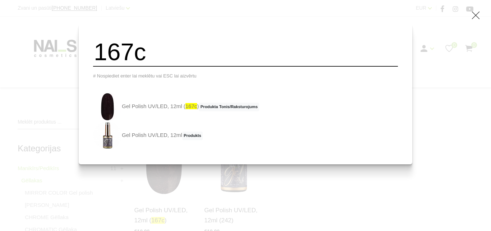
drag, startPoint x: 237, startPoint y: 65, endPoint x: 47, endPoint y: 44, distance: 190.4
click at [47, 44] on div "167c # Nospiediet enter lai meklētu vai ESC lai aizvērtu Gel Polish UV/LED, 12m…" at bounding box center [245, 115] width 491 height 231
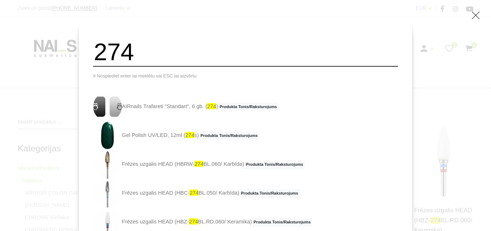
drag, startPoint x: 183, startPoint y: 53, endPoint x: 91, endPoint y: 51, distance: 91.8
click at [91, 51] on div "274 # Nospiediet enter lai meklētu vai ESC lai aizvērtu AIRnails Trafareti "Sta…" at bounding box center [245, 115] width 491 height 231
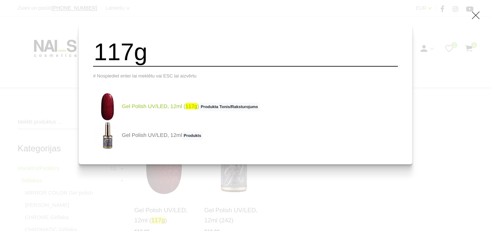
type input "117g"
click at [172, 116] on link "Gel Polish UV/LED, 12ml ( 117g ) Produkta Tonis/Raksturojums" at bounding box center [176, 106] width 167 height 29
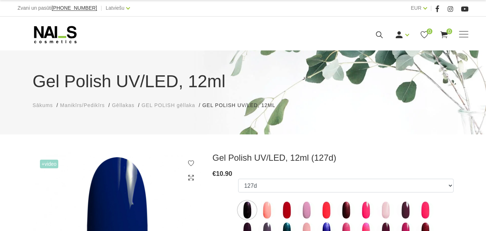
select select "4031"
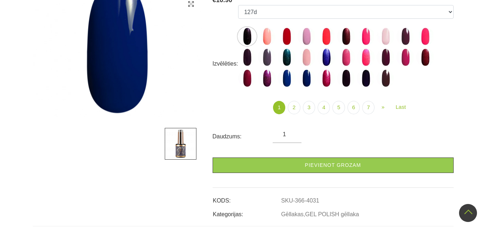
scroll to position [72, 0]
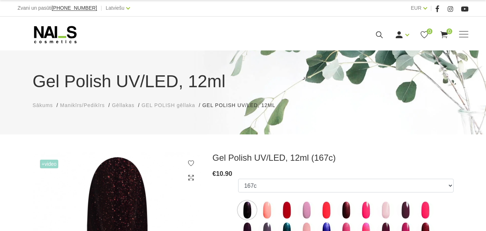
select select "4049"
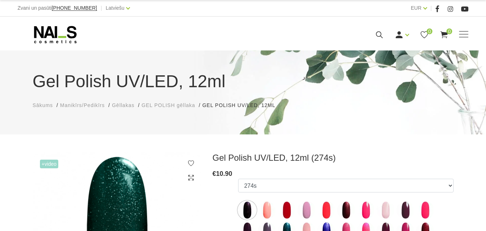
select select "4074"
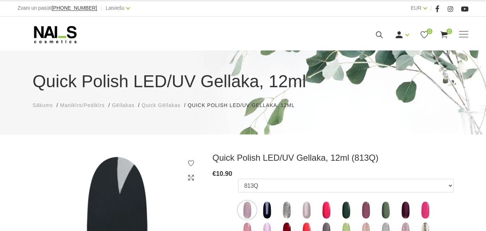
select select "6313"
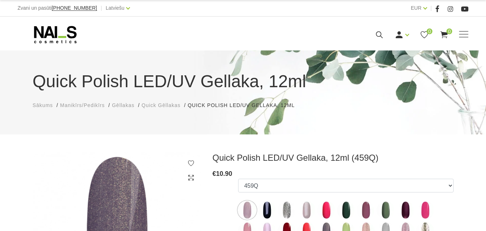
select select "4346"
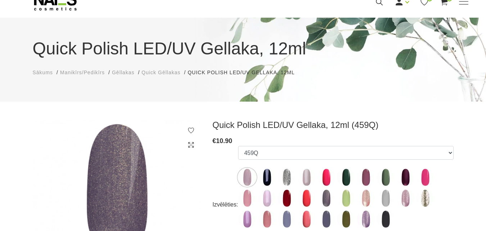
scroll to position [72, 0]
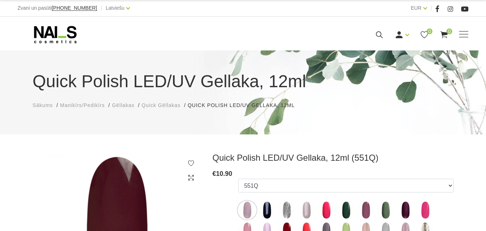
select select "4373"
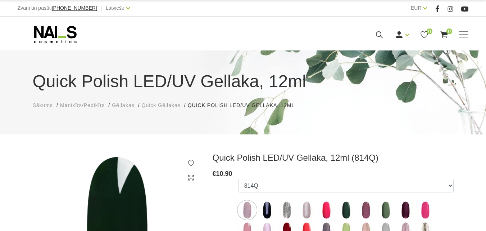
select select "6312"
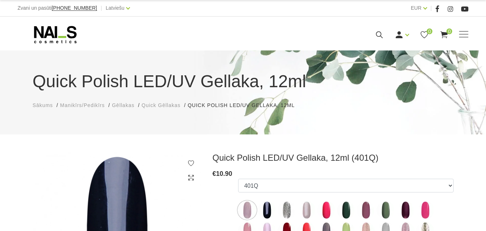
select select "4328"
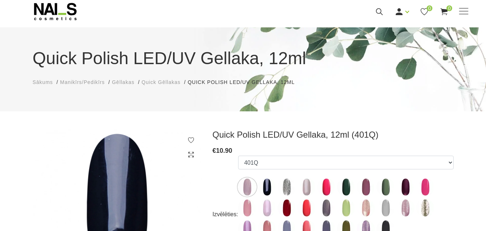
scroll to position [36, 0]
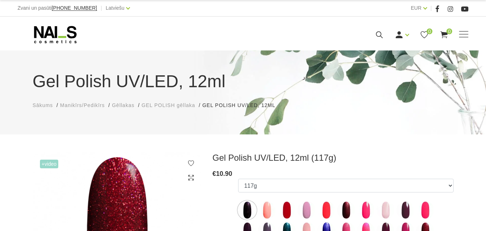
select select "4025"
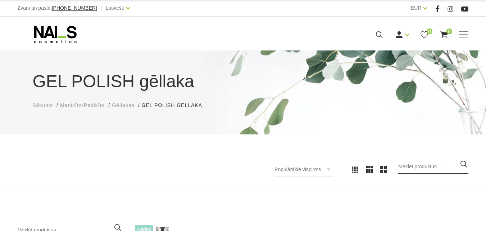
click at [435, 168] on input "search" at bounding box center [433, 166] width 70 height 14
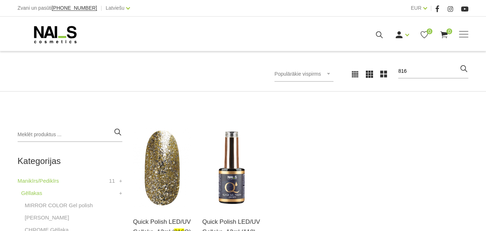
scroll to position [108, 0]
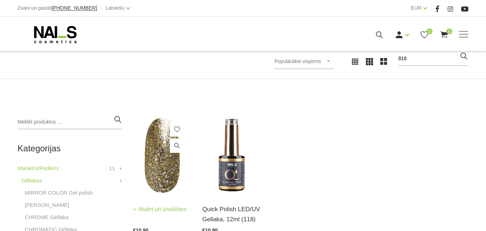
type input "816"
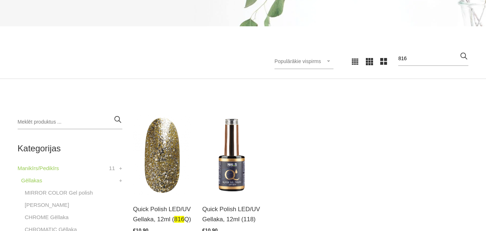
scroll to position [0, 0]
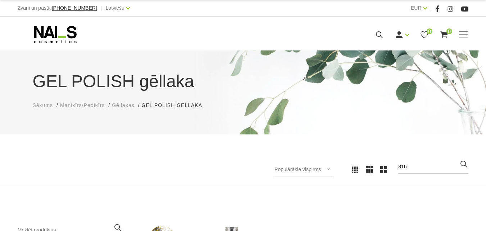
drag, startPoint x: 417, startPoint y: 167, endPoint x: 391, endPoint y: 170, distance: 25.7
click at [391, 170] on div "Populārākie vispirms Jaunumi Lētākais vispirms Dārgākais vispirms Populārākie v…" at bounding box center [359, 169] width 220 height 20
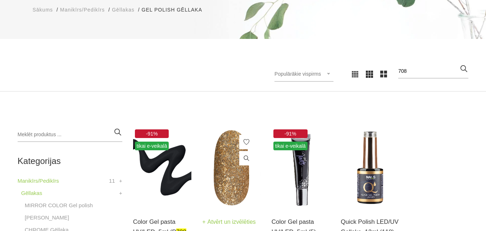
scroll to position [108, 0]
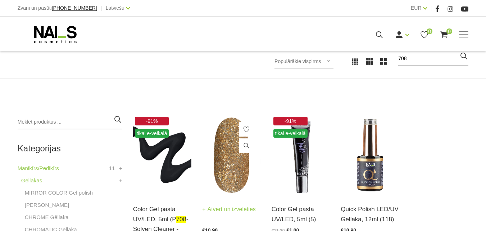
type input "708"
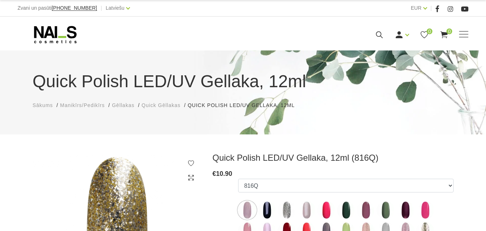
select select "6311"
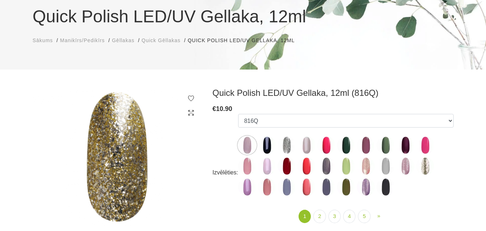
scroll to position [72, 0]
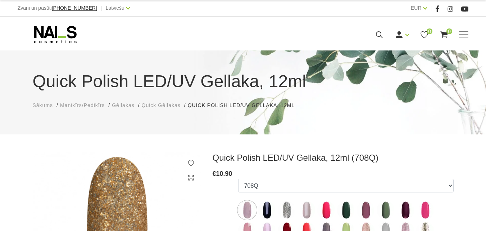
select select "5192"
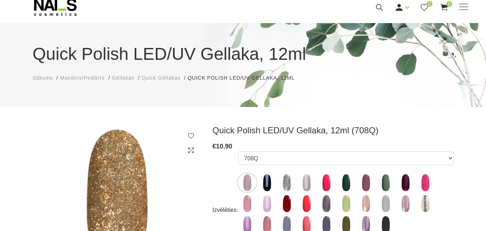
scroll to position [72, 0]
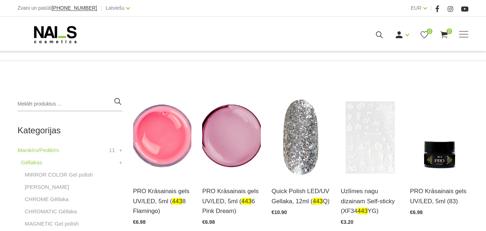
scroll to position [144, 0]
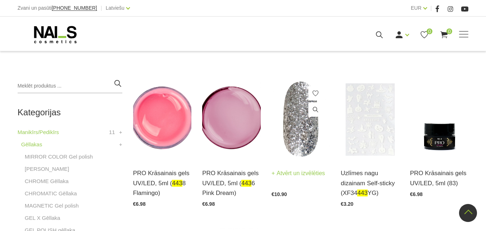
type input "443"
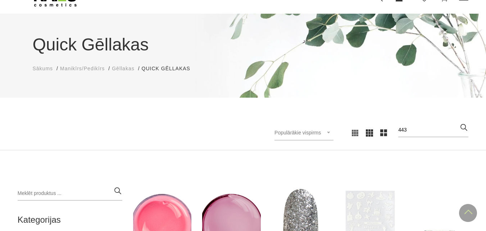
scroll to position [36, 0]
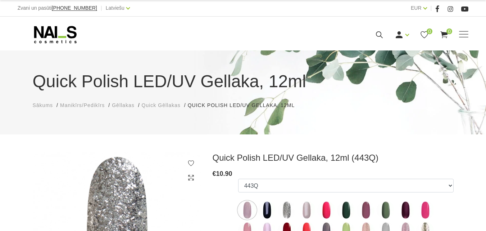
select select "4330"
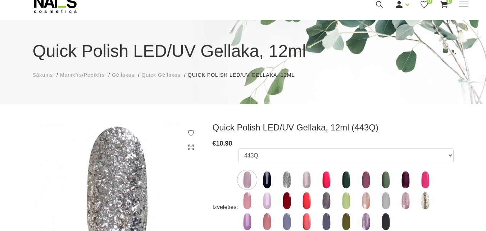
scroll to position [72, 0]
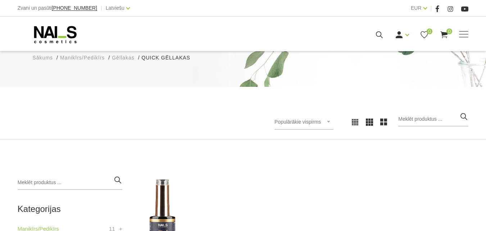
scroll to position [108, 0]
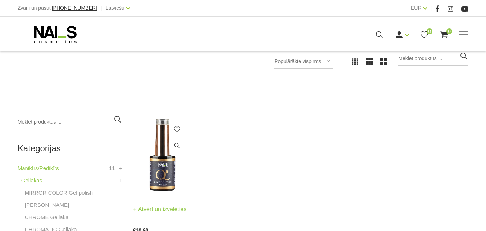
click at [171, 176] on img at bounding box center [162, 155] width 59 height 80
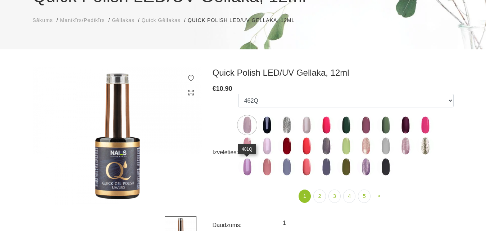
scroll to position [108, 0]
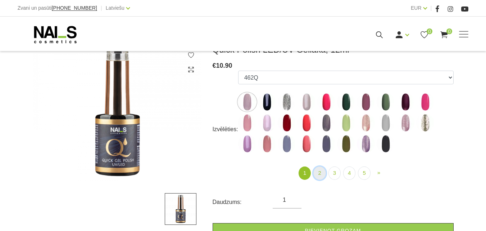
click at [320, 176] on link "2" at bounding box center [319, 172] width 12 height 13
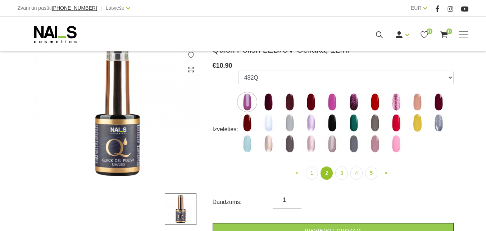
scroll to position [72, 0]
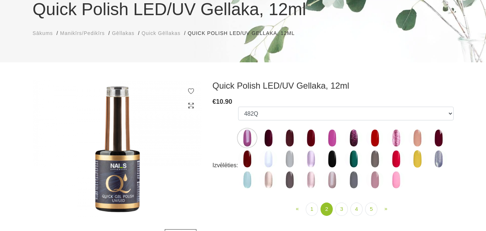
click at [267, 184] on img at bounding box center [268, 180] width 18 height 18
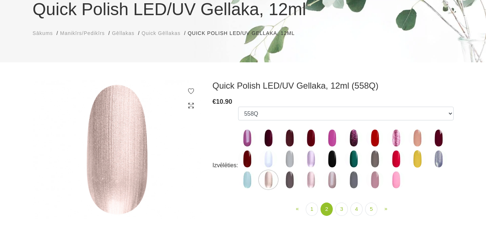
click at [312, 182] on img at bounding box center [311, 180] width 18 height 18
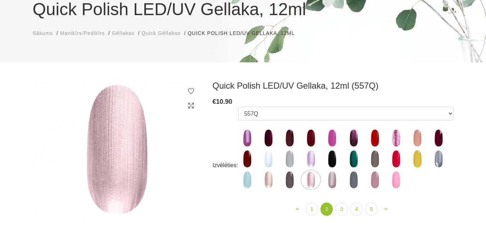
click at [328, 178] on img at bounding box center [332, 180] width 18 height 18
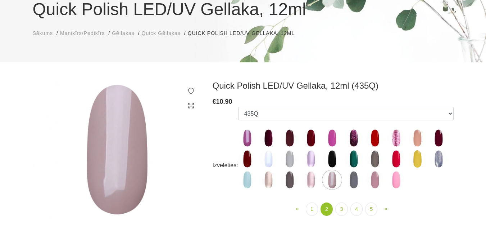
click at [350, 177] on img at bounding box center [354, 180] width 18 height 18
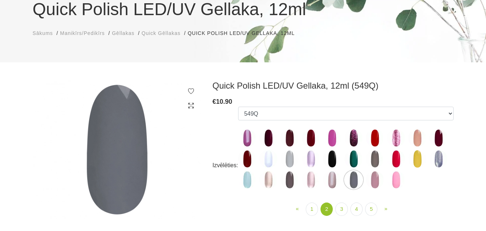
click at [369, 183] on img at bounding box center [375, 180] width 18 height 18
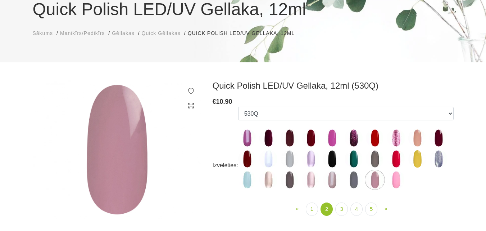
click at [396, 140] on img at bounding box center [396, 138] width 18 height 18
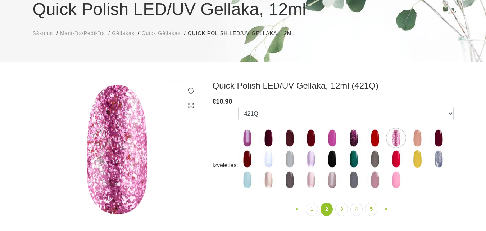
click at [355, 140] on img at bounding box center [354, 138] width 18 height 18
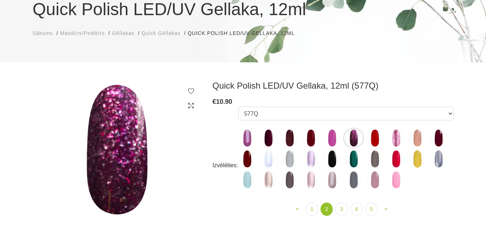
click at [395, 140] on img at bounding box center [396, 138] width 18 height 18
select select "4379"
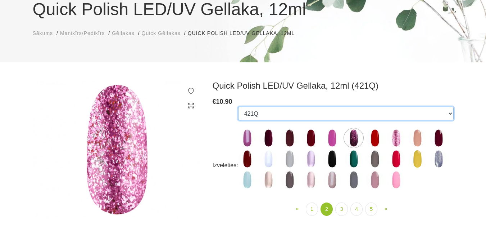
click at [449, 111] on select "462Q 401Q 443Q 445Q 569Q 560Q 552Q 568Q 510Q 413Q 529Q 484Q 511Q 565Q 459Q 538Q…" at bounding box center [346, 114] width 216 height 14
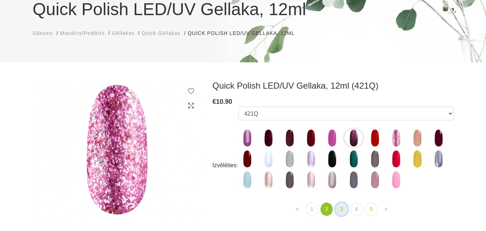
click at [341, 208] on link "3" at bounding box center [341, 208] width 12 height 13
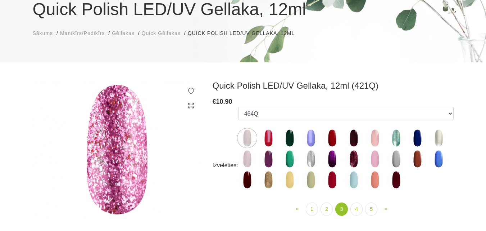
click at [268, 182] on img at bounding box center [268, 180] width 18 height 18
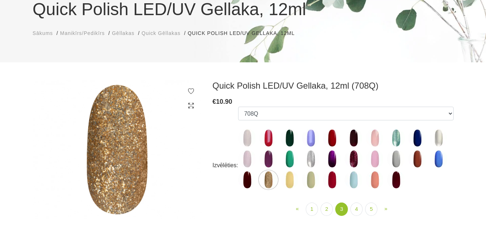
click at [393, 142] on img at bounding box center [396, 138] width 18 height 18
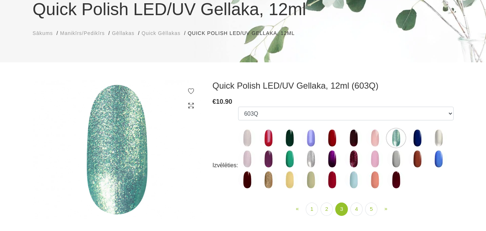
click at [307, 161] on img at bounding box center [311, 159] width 18 height 18
select select "4440"
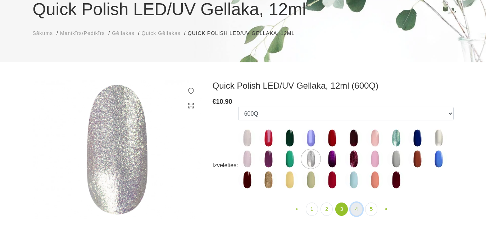
click at [356, 213] on link "4" at bounding box center [356, 208] width 12 height 13
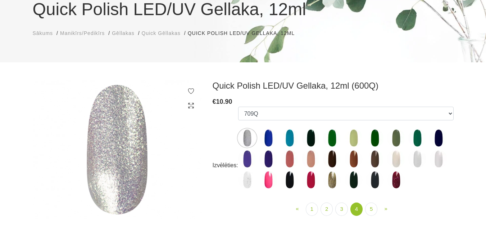
click at [271, 142] on img at bounding box center [268, 138] width 18 height 18
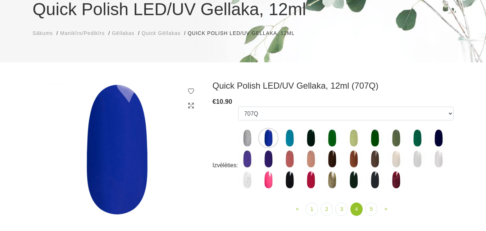
click at [287, 139] on img at bounding box center [290, 138] width 18 height 18
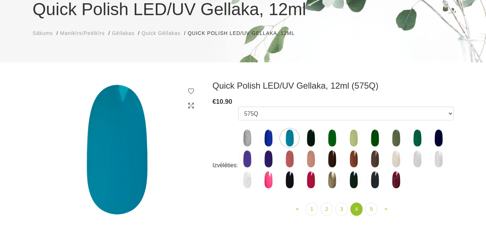
click at [269, 136] on img at bounding box center [268, 138] width 18 height 18
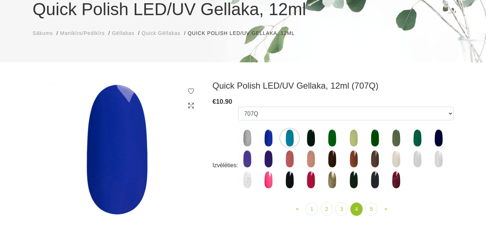
click at [269, 162] on img at bounding box center [268, 159] width 18 height 18
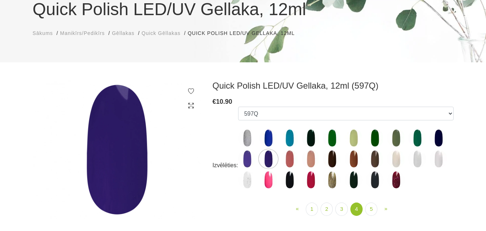
click at [336, 180] on img at bounding box center [332, 180] width 18 height 18
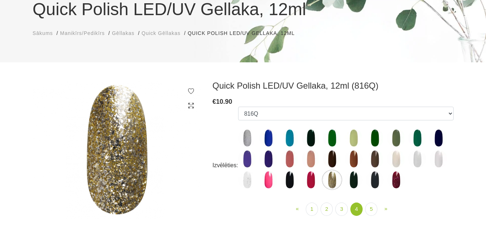
click at [248, 180] on img at bounding box center [247, 180] width 18 height 18
select select "5838"
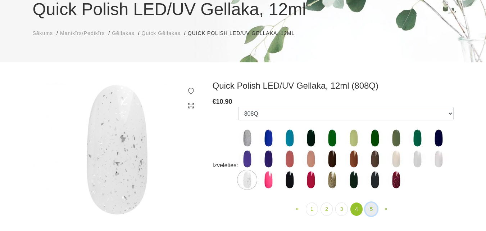
click at [372, 214] on link "5" at bounding box center [371, 208] width 12 height 13
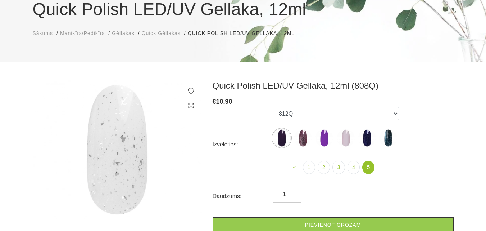
click at [307, 142] on img at bounding box center [303, 138] width 18 height 18
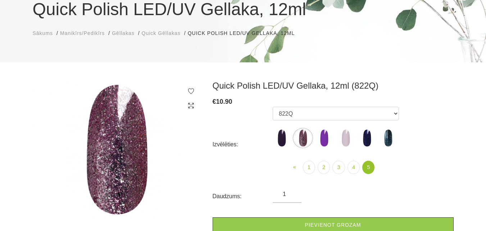
click at [318, 139] on img at bounding box center [324, 138] width 18 height 18
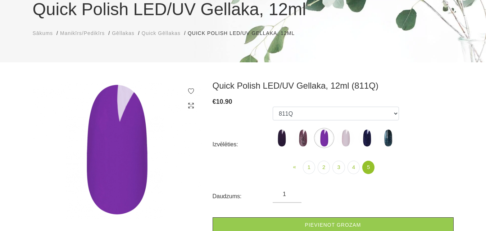
click at [303, 139] on img at bounding box center [303, 138] width 18 height 18
select select "6316"
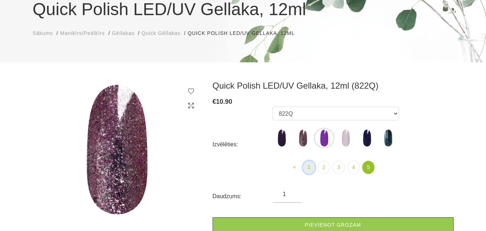
click at [311, 168] on link "1" at bounding box center [309, 166] width 12 height 13
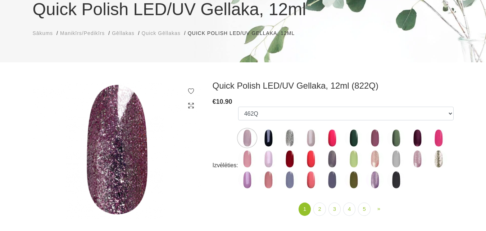
click at [373, 159] on img at bounding box center [375, 159] width 18 height 18
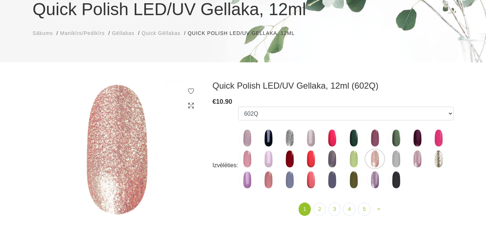
click at [417, 154] on img at bounding box center [417, 159] width 18 height 18
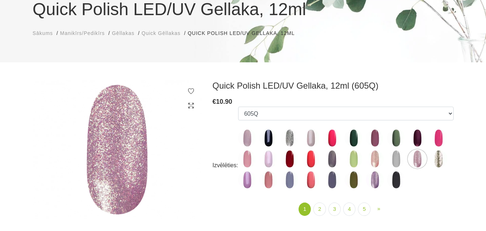
click at [192, 105] on icon at bounding box center [190, 105] width 7 height 7
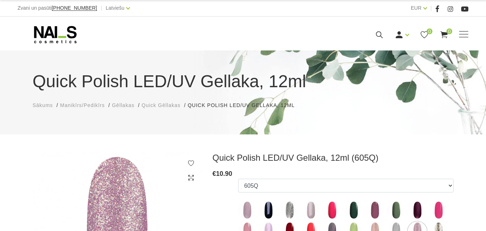
scroll to position [72, 0]
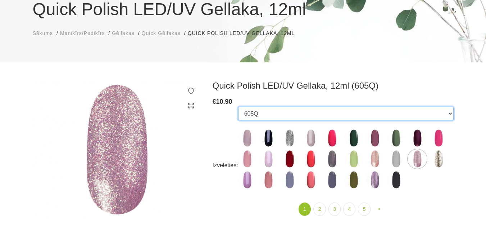
click at [289, 108] on select "462Q 401Q 443Q 445Q 569Q 560Q 552Q 568Q 510Q 413Q 529Q 484Q 511Q 565Q 459Q 538Q…" at bounding box center [346, 114] width 216 height 14
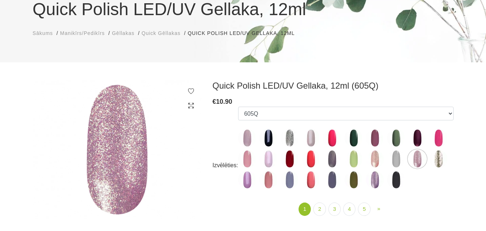
click at [376, 158] on img at bounding box center [375, 159] width 18 height 18
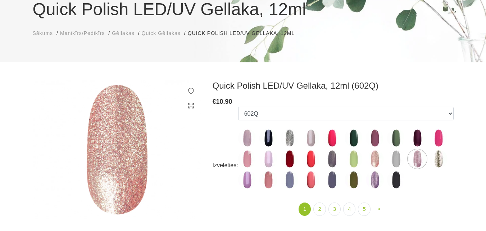
click at [376, 158] on img at bounding box center [375, 159] width 18 height 18
click at [422, 157] on img at bounding box center [417, 159] width 18 height 18
select select "4356"
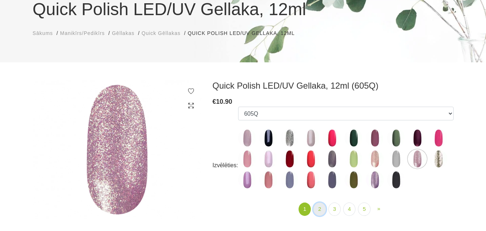
click at [323, 206] on link "2" at bounding box center [319, 208] width 12 height 13
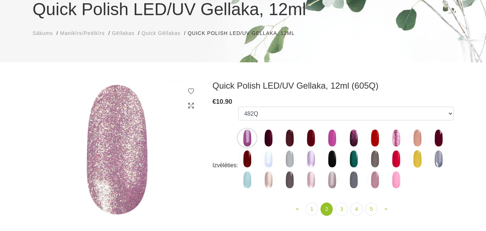
click at [394, 135] on img at bounding box center [396, 138] width 18 height 18
select select "4379"
